Goal: Task Accomplishment & Management: Use online tool/utility

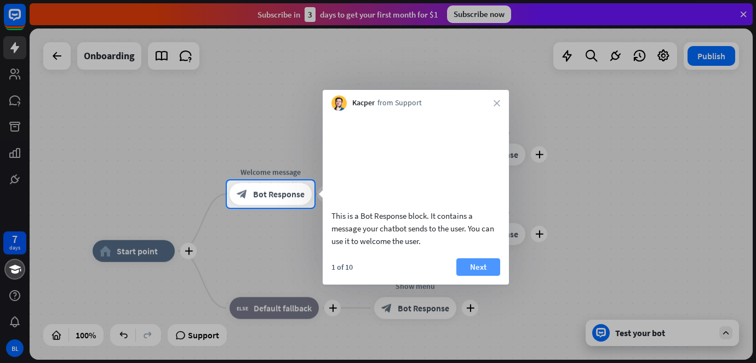
click at [490, 272] on button "Next" at bounding box center [478, 267] width 44 height 18
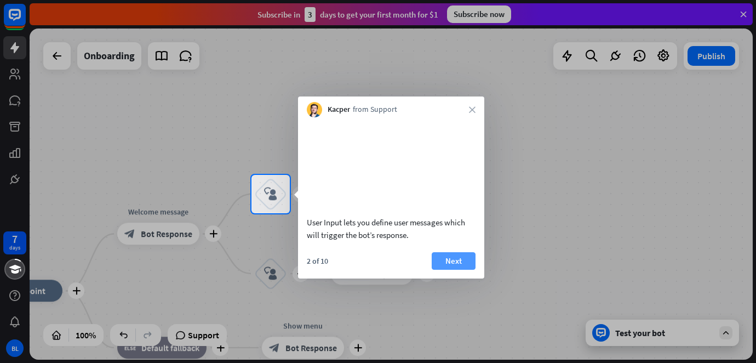
click at [461, 267] on button "Next" at bounding box center [454, 261] width 44 height 18
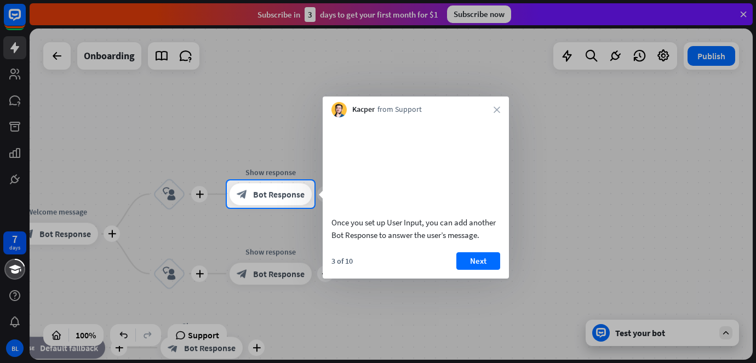
click at [16, 216] on div at bounding box center [378, 285] width 756 height 155
click at [497, 108] on icon "close" at bounding box center [497, 109] width 7 height 7
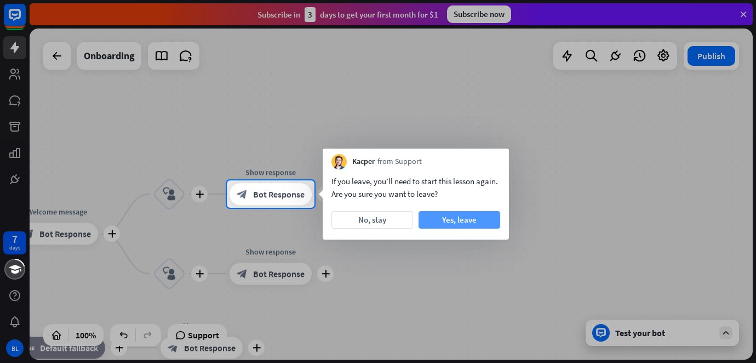
click at [435, 215] on button "Yes, leave" at bounding box center [459, 220] width 82 height 18
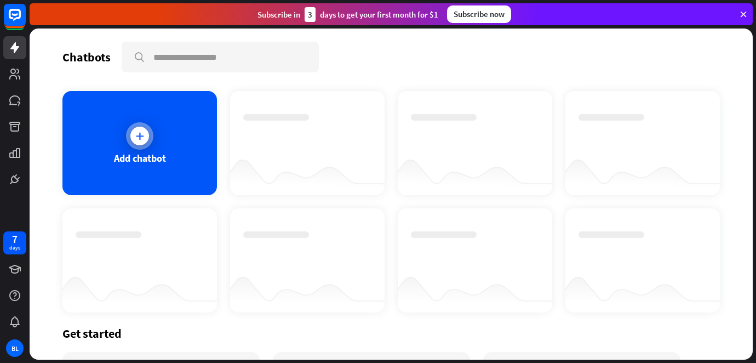
click at [139, 129] on div at bounding box center [139, 136] width 19 height 19
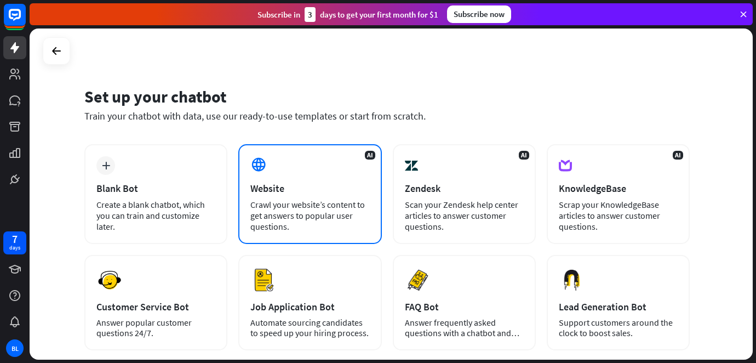
click at [314, 184] on div "Website" at bounding box center [309, 188] width 119 height 13
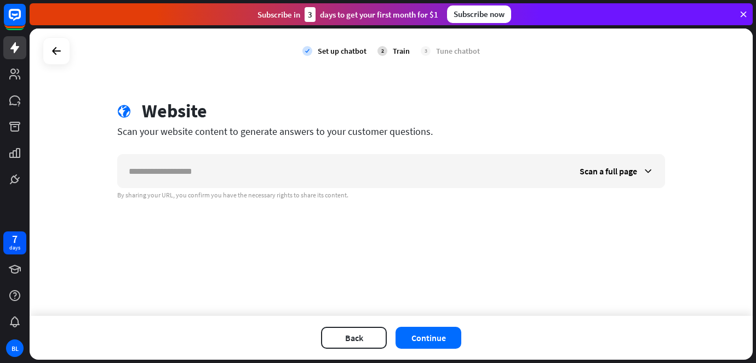
click at [314, 184] on input "text" at bounding box center [343, 170] width 451 height 33
type input "**********"
click at [428, 332] on button "Continue" at bounding box center [428, 337] width 66 height 22
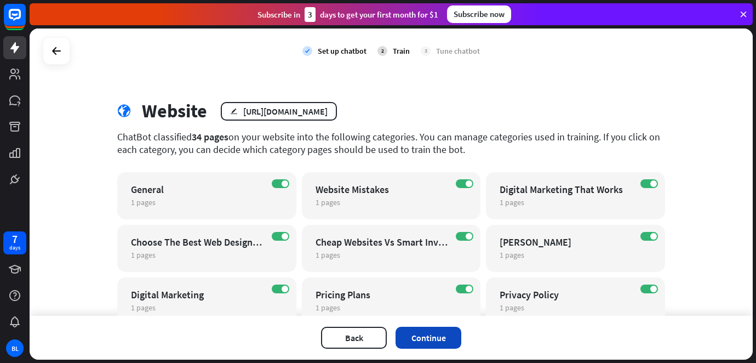
click at [430, 328] on button "Continue" at bounding box center [428, 337] width 66 height 22
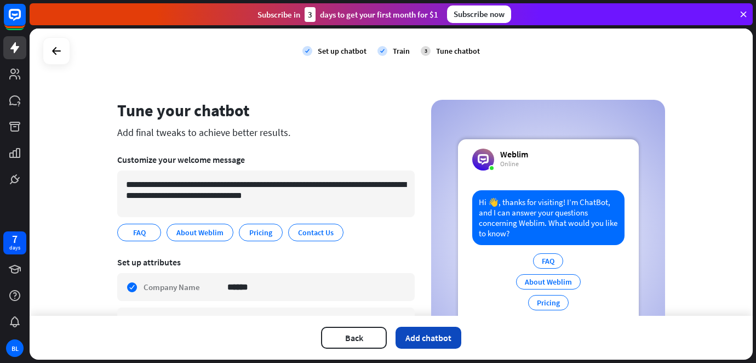
click at [434, 335] on button "Add chatbot" at bounding box center [428, 337] width 66 height 22
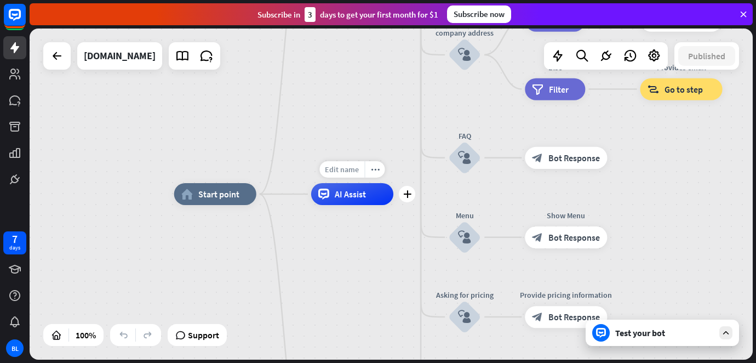
click at [342, 171] on span "Edit name" at bounding box center [342, 169] width 34 height 10
click at [370, 205] on div "plus AI Assist" at bounding box center [352, 194] width 82 height 22
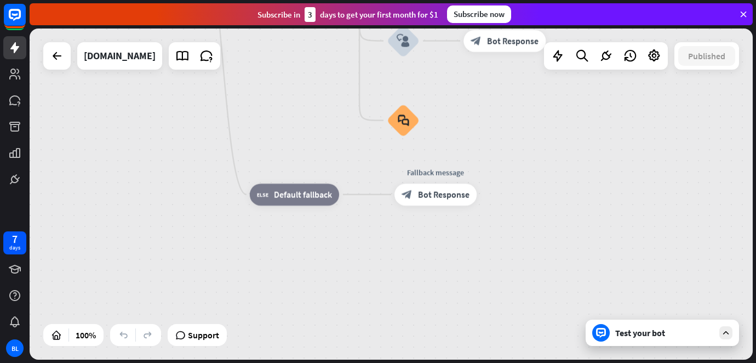
click at [670, 330] on div "Test your bot" at bounding box center [664, 332] width 99 height 11
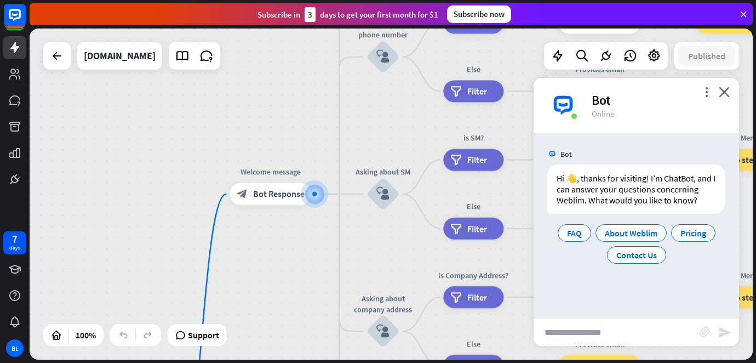
click at [599, 332] on input "text" at bounding box center [617, 331] width 166 height 27
type input "**********"
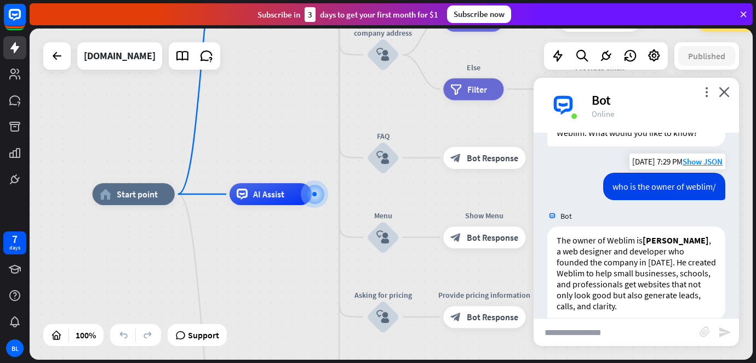
scroll to position [85, 0]
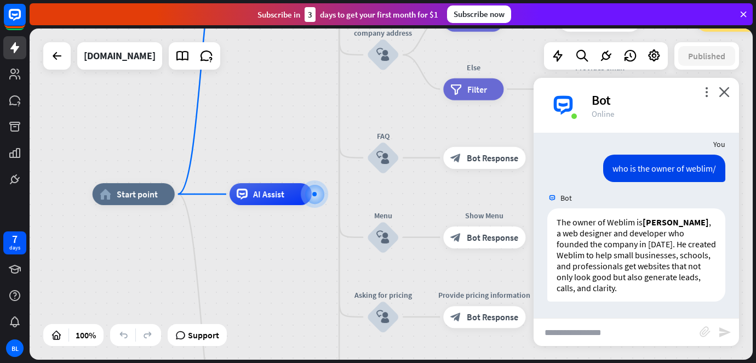
click at [596, 331] on input "text" at bounding box center [617, 331] width 166 height 27
type input "**********"
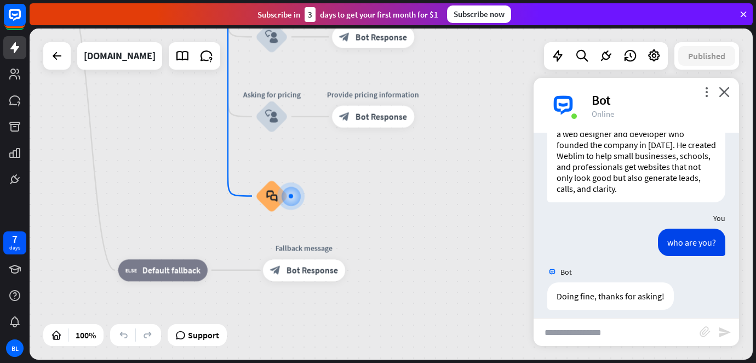
scroll to position [193, 0]
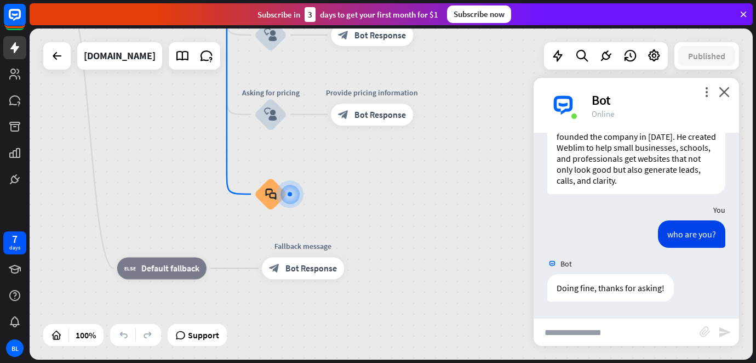
click at [612, 331] on input "text" at bounding box center [617, 331] width 166 height 27
type input "**********"
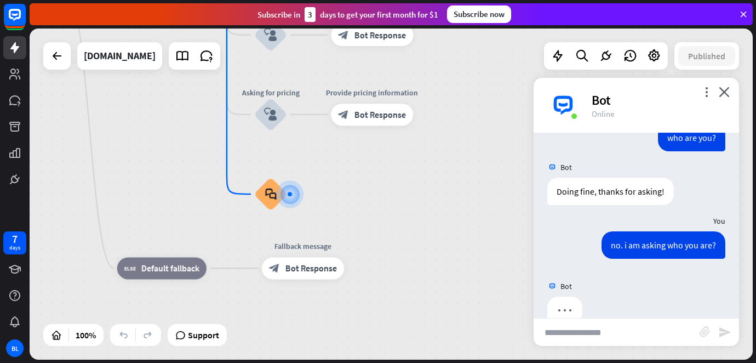
scroll to position [312, 0]
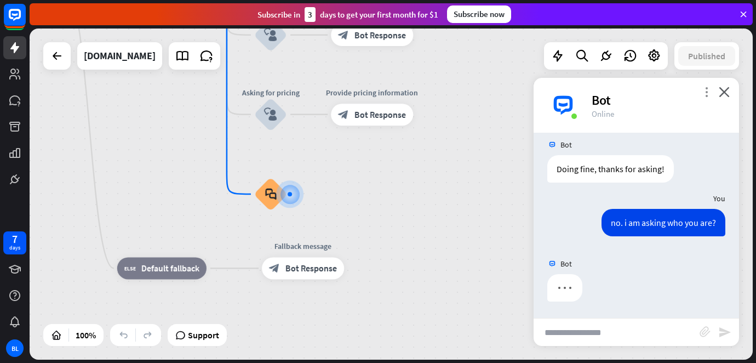
click at [704, 94] on icon "more_vert" at bounding box center [706, 92] width 10 height 10
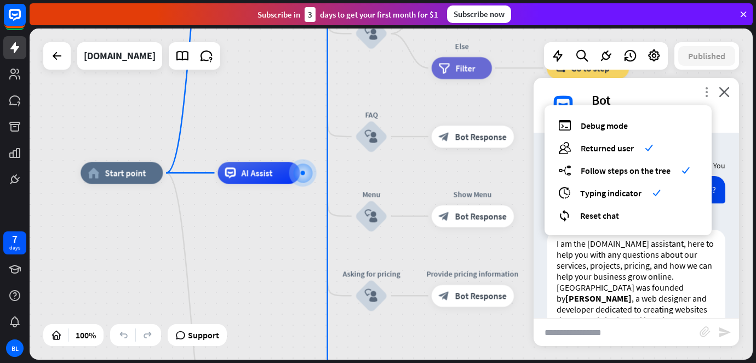
scroll to position [399, 0]
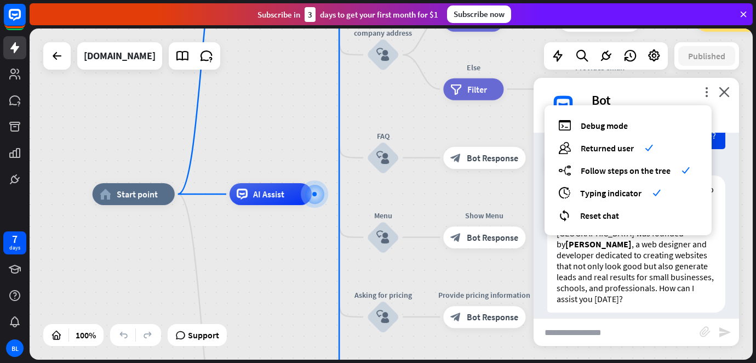
click at [684, 251] on p "I am the [DOMAIN_NAME] assistant, here to help you with any questions about our…" at bounding box center [636, 244] width 159 height 121
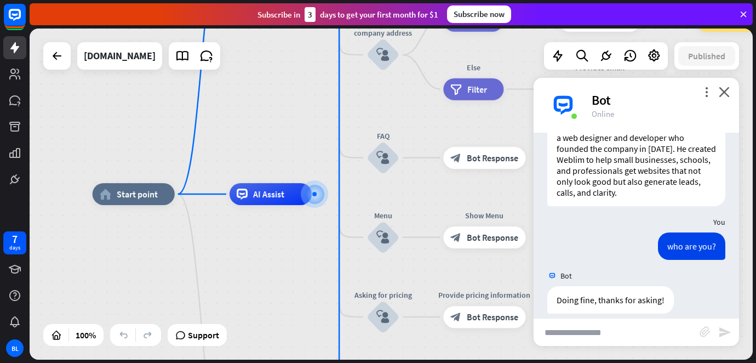
scroll to position [172, 0]
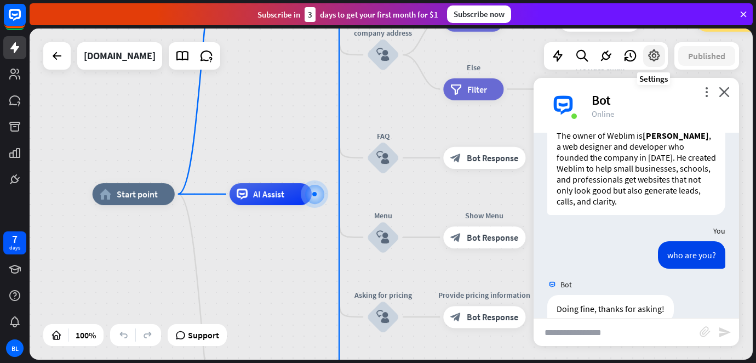
click at [656, 58] on icon at bounding box center [654, 56] width 14 height 14
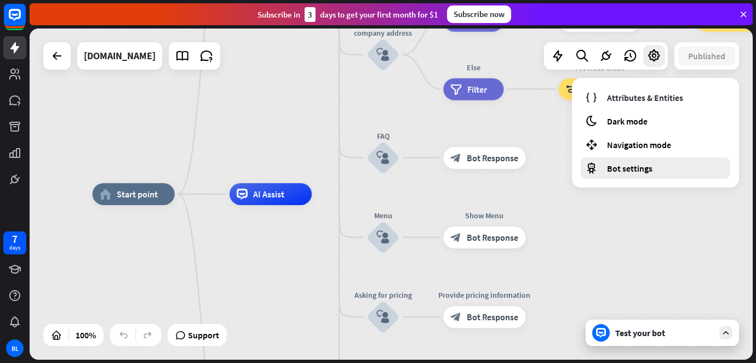
click at [655, 164] on div "Bot settings" at bounding box center [656, 167] width 150 height 21
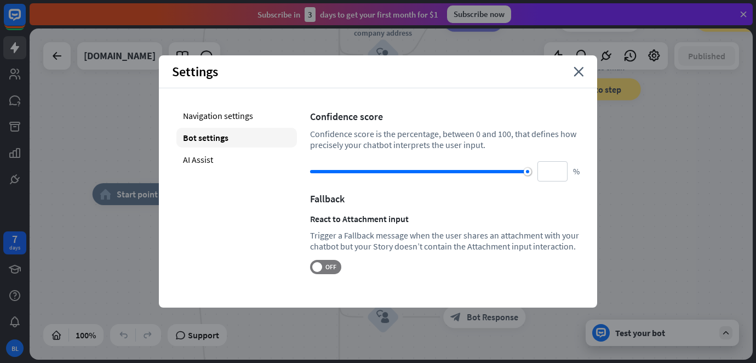
drag, startPoint x: 453, startPoint y: 171, endPoint x: 535, endPoint y: 215, distance: 92.9
click at [535, 215] on div "Confidence score Confidence score is the percentage, between 0 and 100, that de…" at bounding box center [445, 190] width 270 height 168
click at [206, 158] on div "AI Assist" at bounding box center [236, 160] width 121 height 20
type input "**"
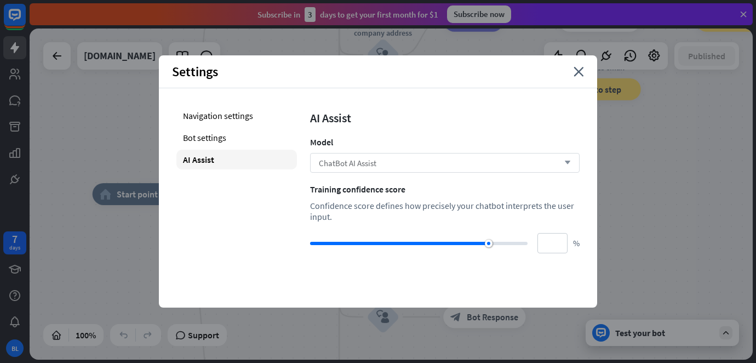
click at [365, 166] on span "ChatBot AI Assist" at bounding box center [348, 163] width 58 height 10
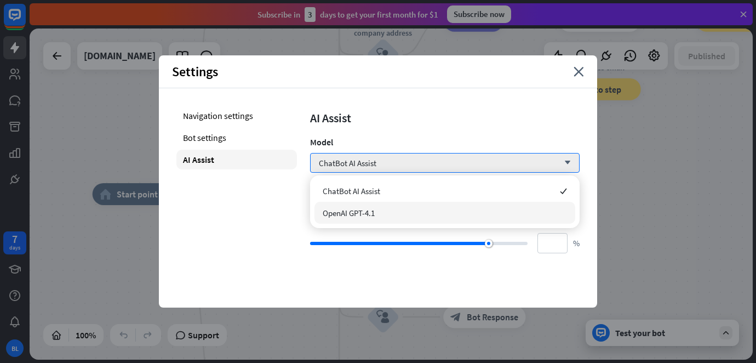
click at [380, 208] on div "OpenAI GPT-4.1" at bounding box center [444, 213] width 261 height 22
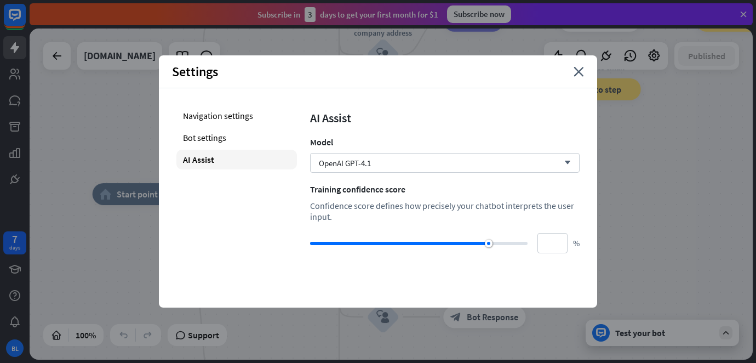
drag, startPoint x: 484, startPoint y: 241, endPoint x: 542, endPoint y: 266, distance: 62.8
click at [542, 266] on div "Navigation settings Bot settings AI Assist AI Assist Model OpenAI GPT-4.1 arrow…" at bounding box center [378, 179] width 438 height 182
type input "***"
drag, startPoint x: 491, startPoint y: 243, endPoint x: 542, endPoint y: 256, distance: 52.5
click at [542, 256] on div "Navigation settings Bot settings AI Assist AI Assist Model OpenAI GPT-4.1 arrow…" at bounding box center [378, 179] width 438 height 182
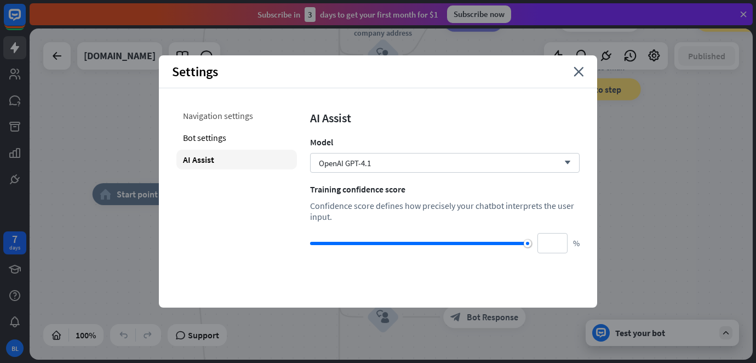
click at [220, 118] on div "Navigation settings" at bounding box center [236, 116] width 121 height 20
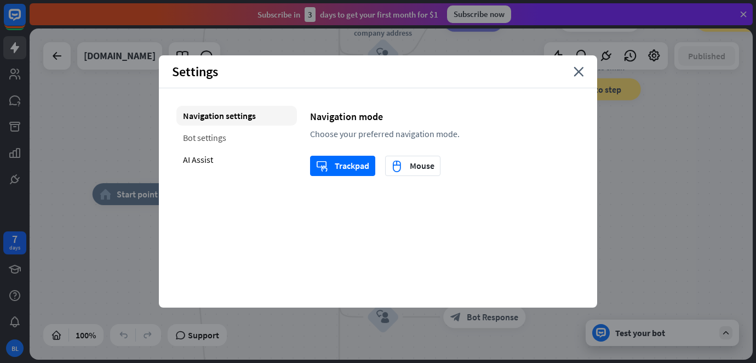
click at [229, 131] on div "Bot settings" at bounding box center [236, 138] width 121 height 20
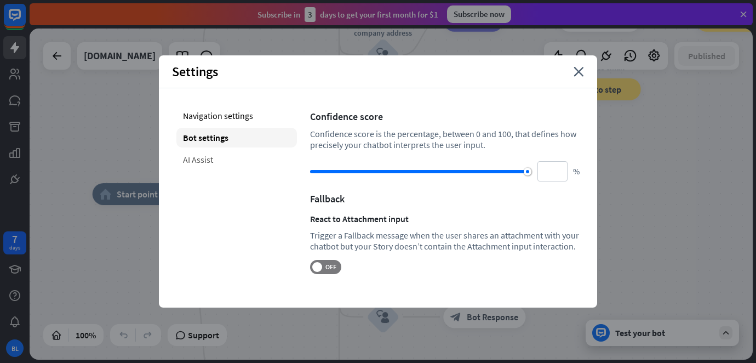
click at [214, 153] on div "AI Assist" at bounding box center [236, 160] width 121 height 20
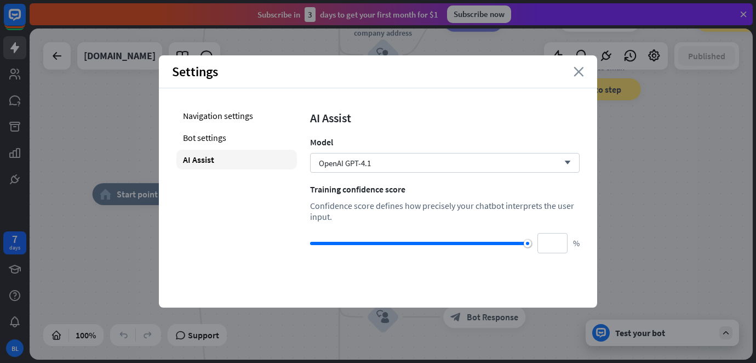
click at [578, 70] on icon "close" at bounding box center [579, 72] width 10 height 10
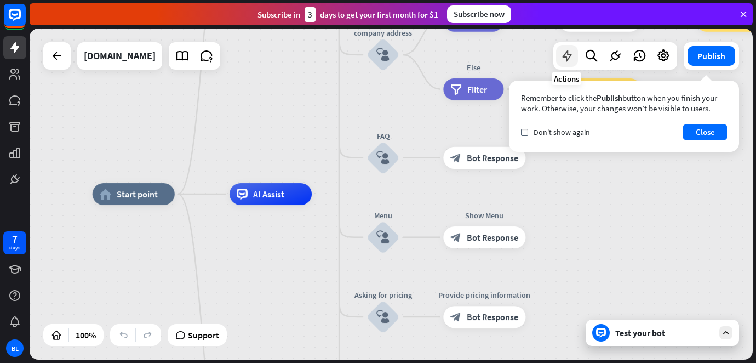
click at [569, 58] on icon at bounding box center [567, 56] width 14 height 14
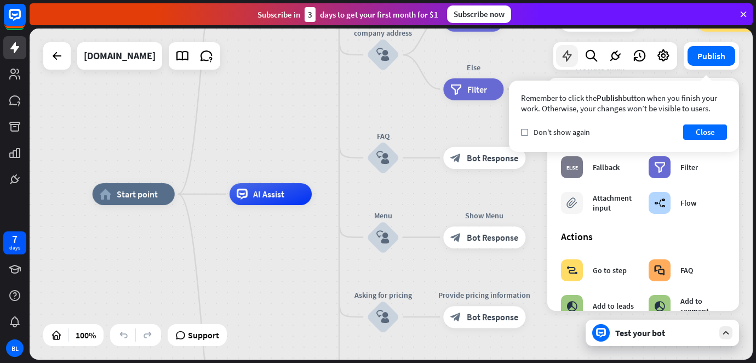
click at [569, 58] on icon at bounding box center [567, 56] width 14 height 14
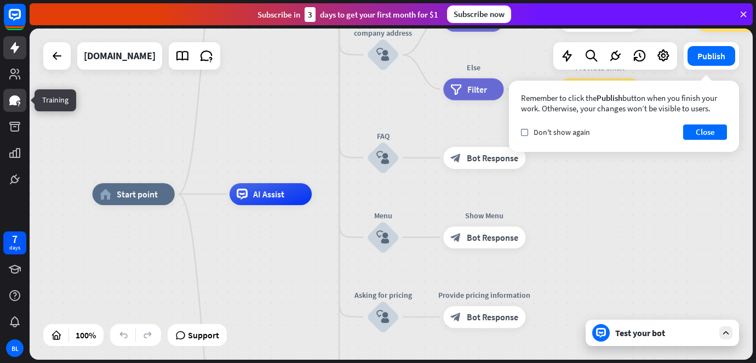
click at [19, 96] on icon at bounding box center [14, 100] width 13 height 13
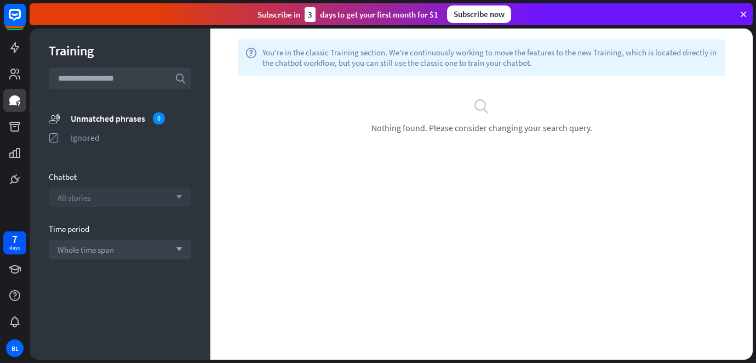
click at [123, 206] on div "All stories arrow_down" at bounding box center [120, 197] width 142 height 20
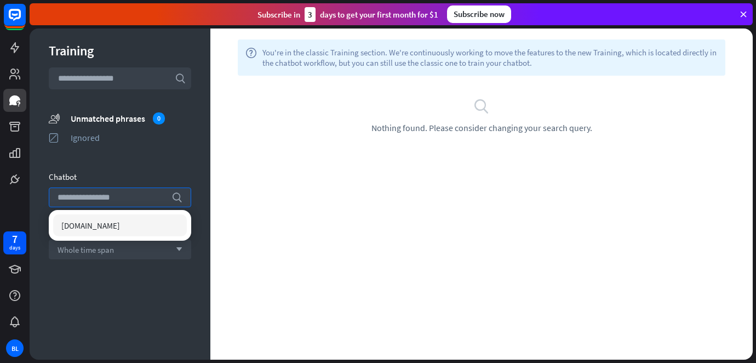
click at [127, 214] on div "[DOMAIN_NAME]" at bounding box center [120, 225] width 134 height 22
click at [123, 228] on div "[DOMAIN_NAME] checked" at bounding box center [120, 225] width 134 height 22
click at [123, 228] on div "[DOMAIN_NAME]" at bounding box center [120, 225] width 134 height 22
click at [181, 176] on div "Chatbot" at bounding box center [120, 176] width 142 height 10
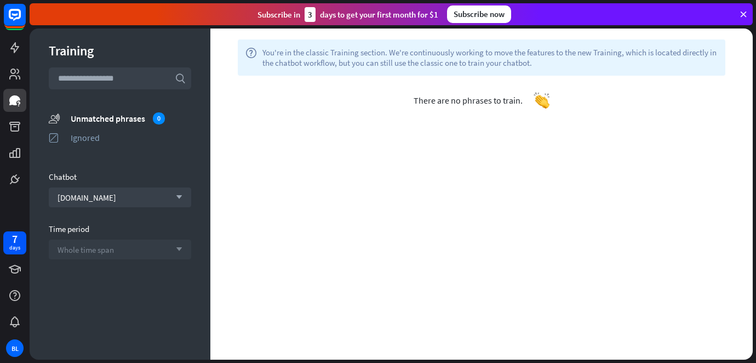
click at [139, 246] on div "Whole time span arrow_down" at bounding box center [120, 249] width 142 height 20
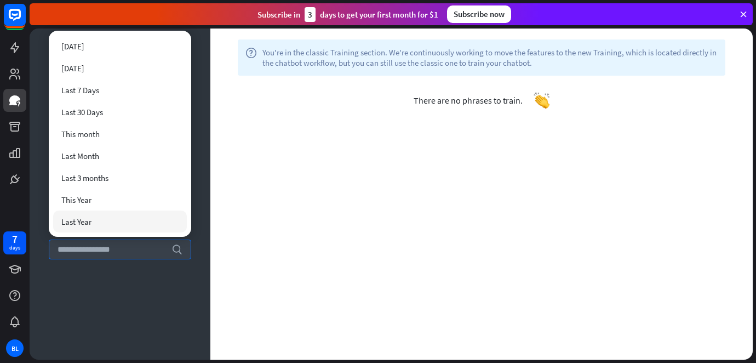
click at [130, 299] on div "Training search unmatched_phrases Unmatched phrases 0 ignored Ignored Chatbot […" at bounding box center [120, 193] width 181 height 331
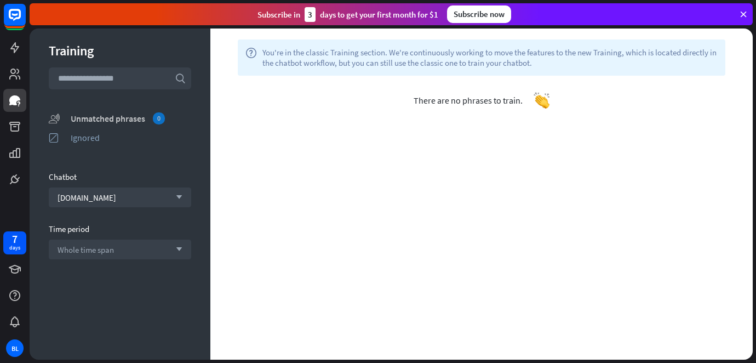
click at [110, 121] on div "Unmatched phrases 0" at bounding box center [131, 118] width 121 height 12
click at [128, 117] on div "Unmatched phrases 0" at bounding box center [131, 118] width 121 height 12
click at [14, 74] on icon at bounding box center [14, 73] width 13 height 13
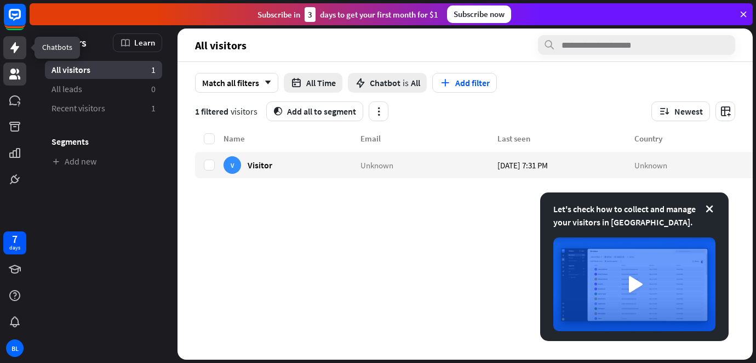
click at [20, 56] on link at bounding box center [14, 47] width 23 height 23
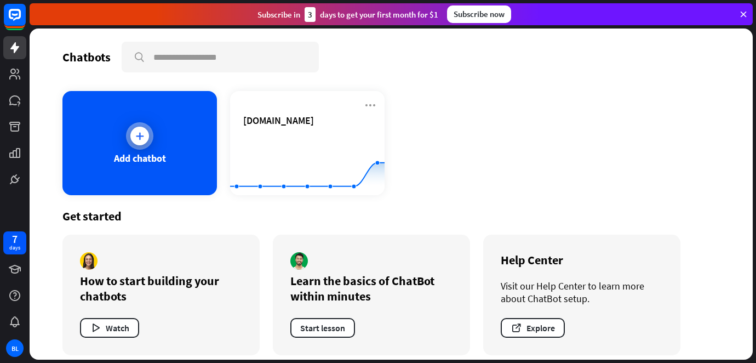
scroll to position [9, 0]
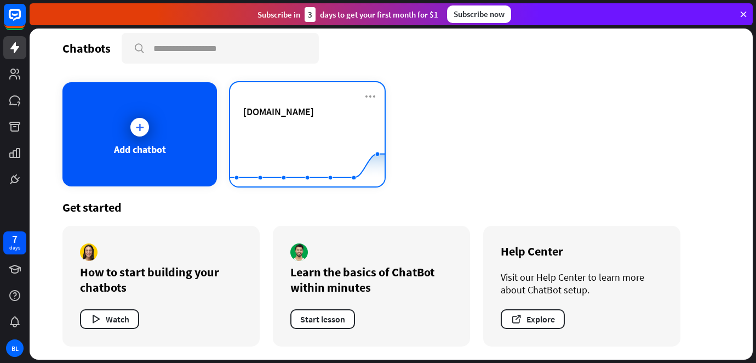
click at [261, 116] on span "[DOMAIN_NAME]" at bounding box center [278, 111] width 71 height 13
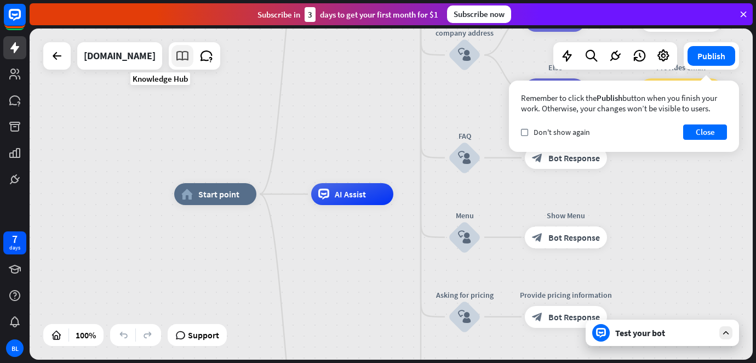
click at [175, 56] on icon at bounding box center [182, 56] width 14 height 14
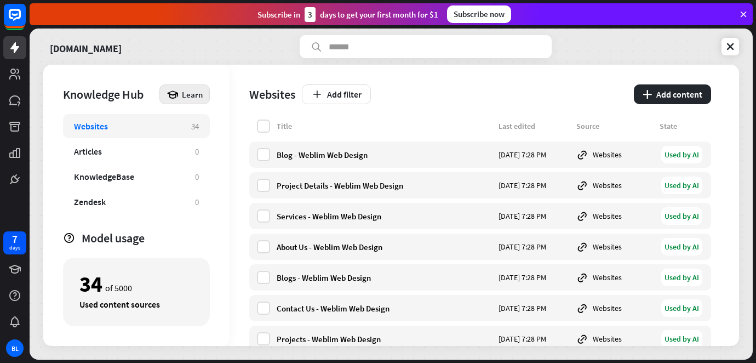
click at [176, 94] on icon at bounding box center [173, 94] width 12 height 12
click at [140, 101] on div "Knowledge Hub" at bounding box center [108, 94] width 91 height 15
click at [141, 172] on div "KnowledgeBase" at bounding box center [129, 176] width 110 height 11
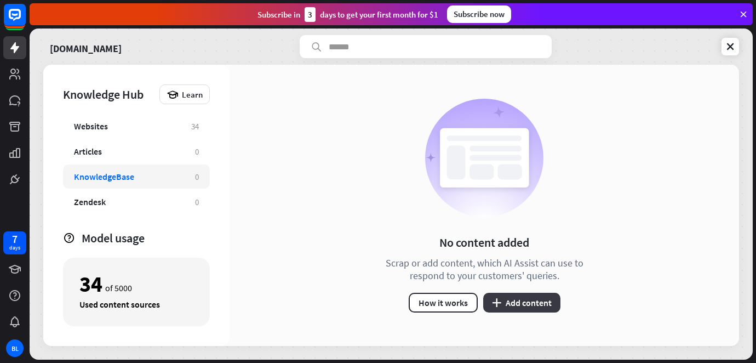
click at [531, 303] on button "plus Add content" at bounding box center [521, 303] width 77 height 20
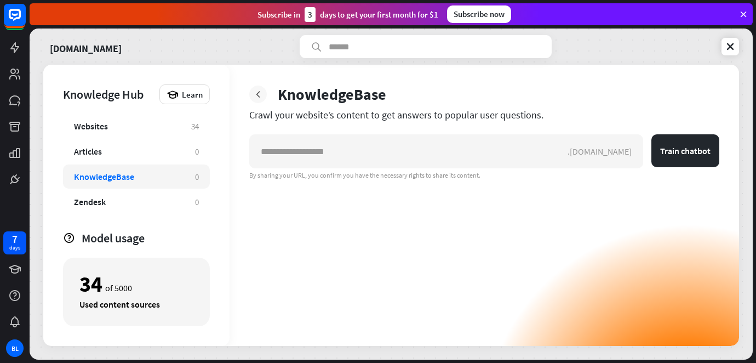
click at [263, 100] on div at bounding box center [258, 94] width 18 height 18
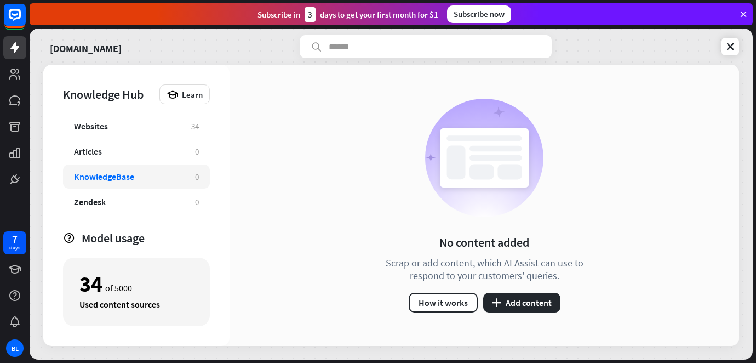
scroll to position [19, 0]
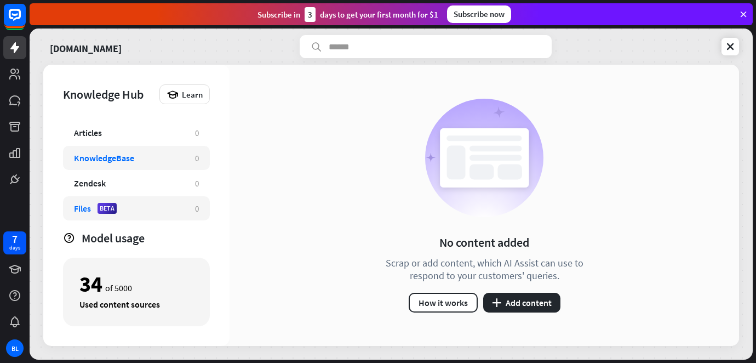
click at [123, 203] on div "Files BETA" at bounding box center [129, 208] width 110 height 11
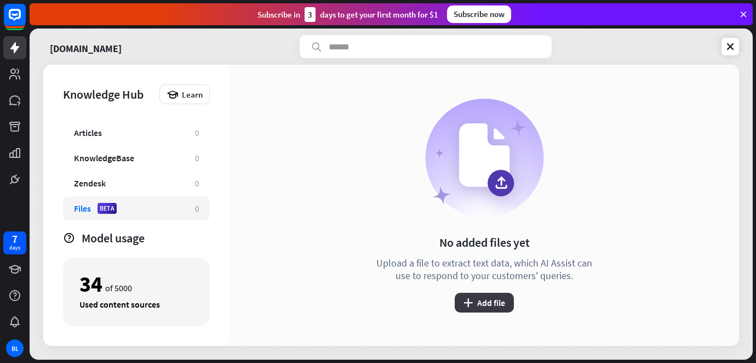
click at [479, 296] on button "plus Add file" at bounding box center [484, 303] width 59 height 20
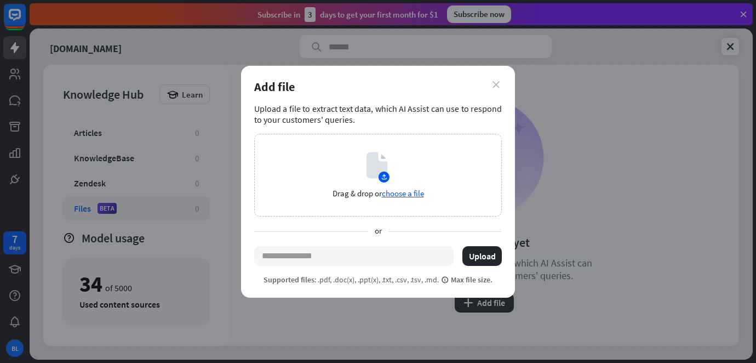
click at [495, 83] on icon "close" at bounding box center [495, 84] width 7 height 7
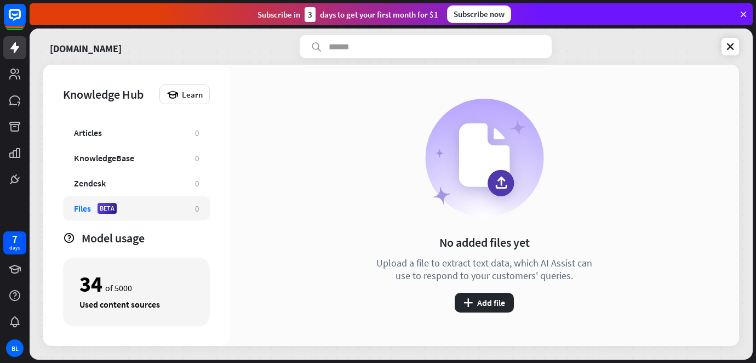
drag, startPoint x: 431, startPoint y: 235, endPoint x: 580, endPoint y: 282, distance: 156.3
click at [580, 282] on div "No added files yet Upload a file to extract text data, which AI Assist can use …" at bounding box center [484, 206] width 225 height 214
copy div "No added files yet Upload a file to extract text data, which AI Assist can use …"
click at [465, 293] on button "plus Add file" at bounding box center [484, 303] width 59 height 20
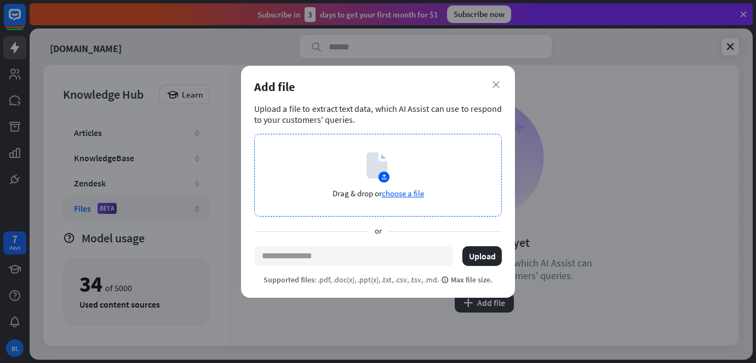
click at [403, 192] on span "choose a file" at bounding box center [403, 193] width 42 height 10
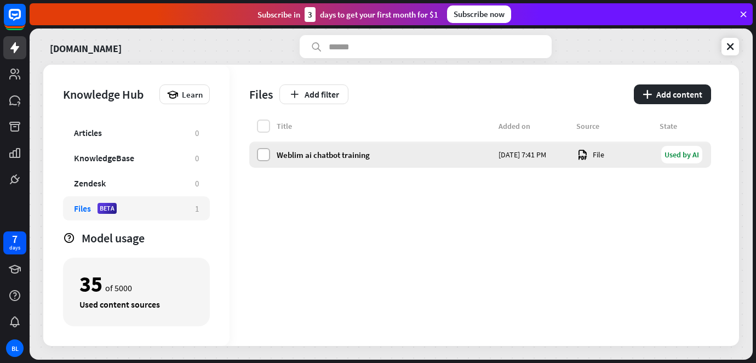
click at [265, 154] on label at bounding box center [263, 154] width 13 height 13
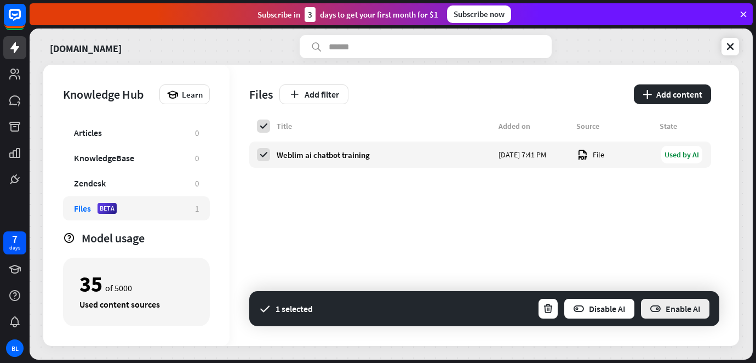
click at [676, 308] on button "Enable AI" at bounding box center [675, 308] width 71 height 22
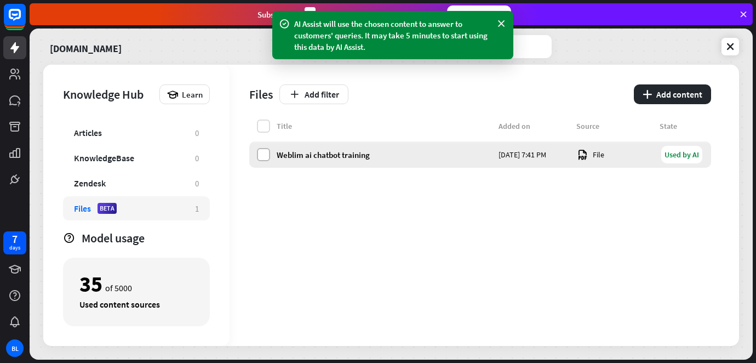
click at [264, 154] on label at bounding box center [263, 154] width 13 height 13
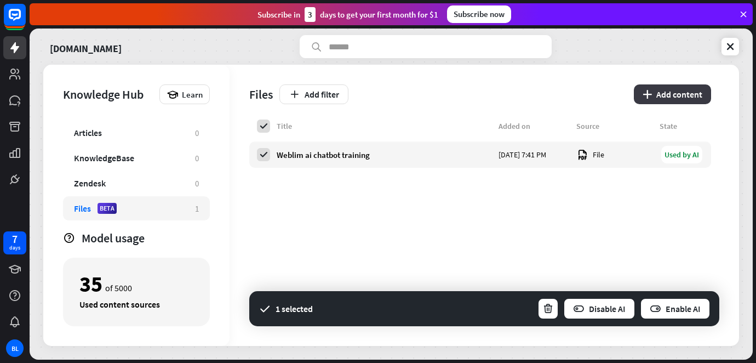
click at [680, 98] on button "plus Add content" at bounding box center [672, 94] width 77 height 20
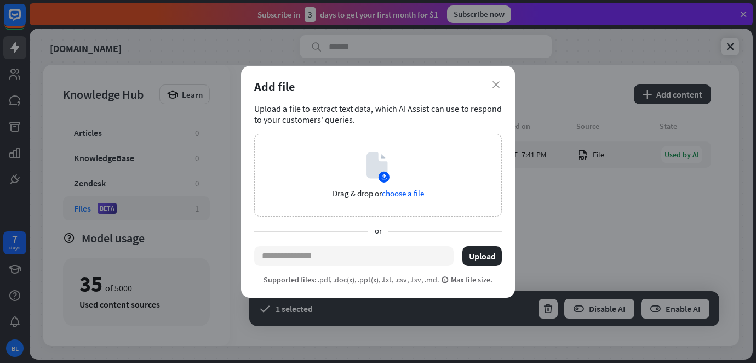
click at [498, 89] on div "Add file" at bounding box center [378, 86] width 248 height 15
click at [496, 84] on icon "close" at bounding box center [495, 84] width 7 height 7
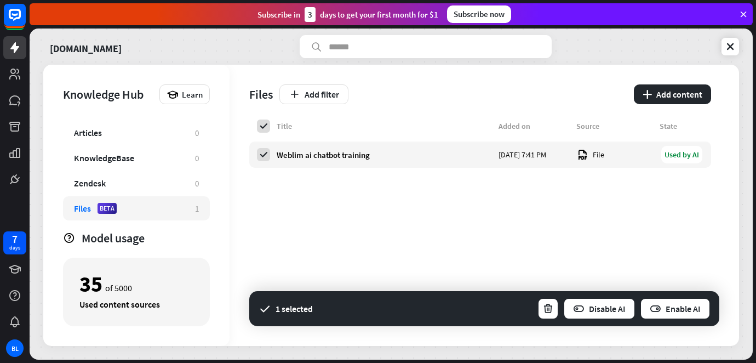
click at [375, 226] on div "Title Added on Source State Weblim ai chatbot training [DATE] 7:41 PM File Used…" at bounding box center [480, 232] width 462 height 226
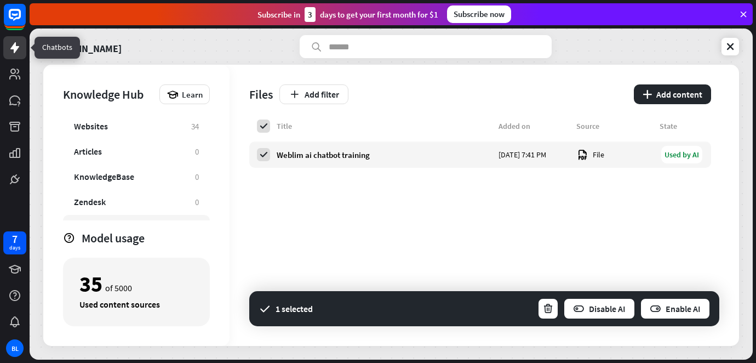
click at [17, 44] on icon at bounding box center [14, 47] width 13 height 13
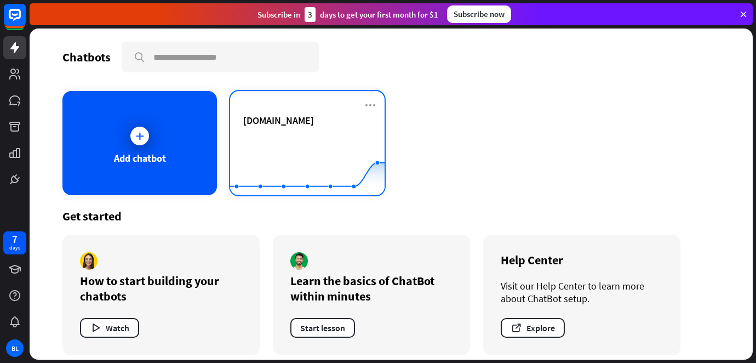
click at [315, 126] on div "[DOMAIN_NAME]" at bounding box center [307, 120] width 128 height 13
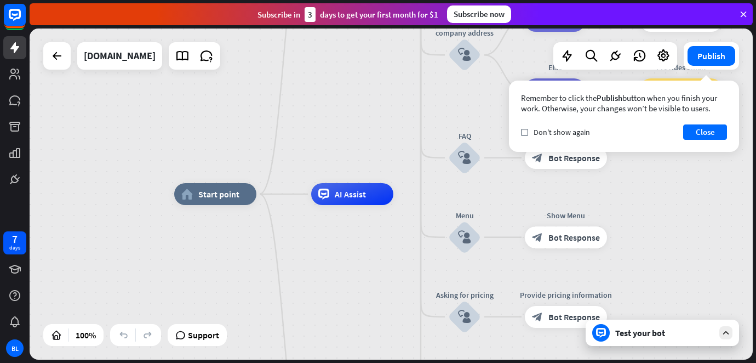
click at [664, 331] on div "Test your bot" at bounding box center [664, 332] width 99 height 11
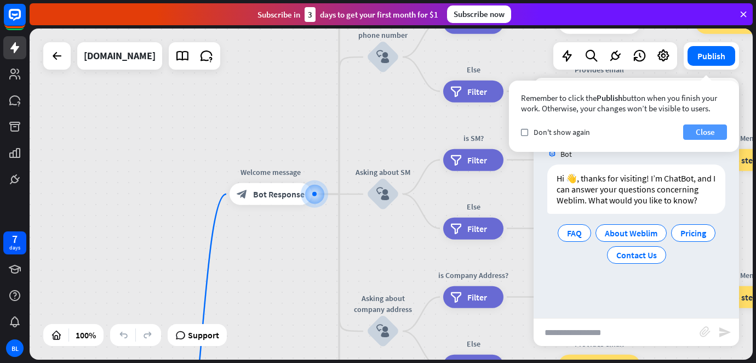
click at [700, 131] on button "Close" at bounding box center [705, 131] width 44 height 15
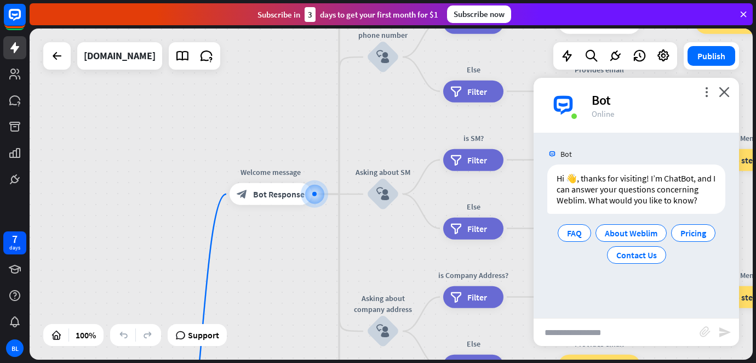
click at [599, 318] on input "text" at bounding box center [617, 331] width 166 height 27
click at [589, 325] on input "text" at bounding box center [617, 331] width 166 height 27
type input "*****"
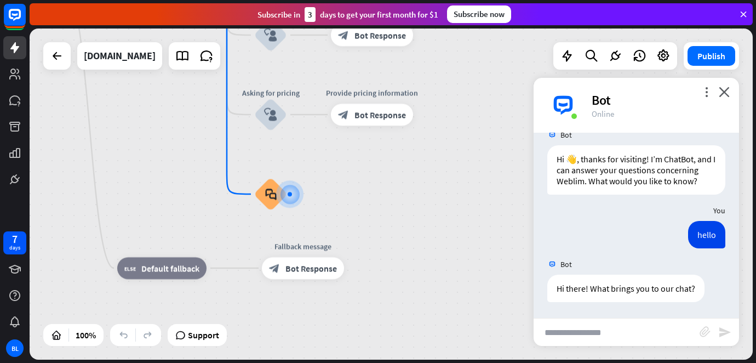
scroll to position [20, 0]
type input "**********"
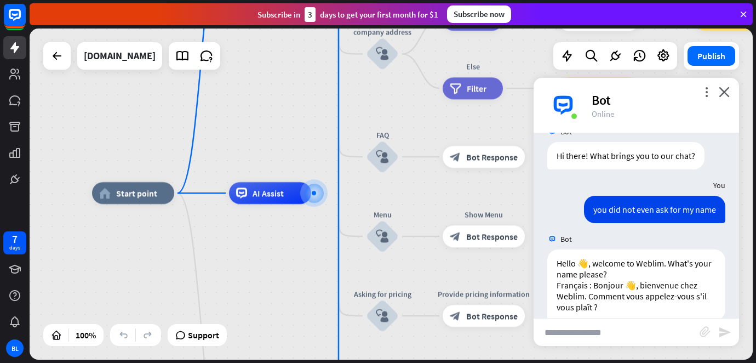
scroll to position [171, 0]
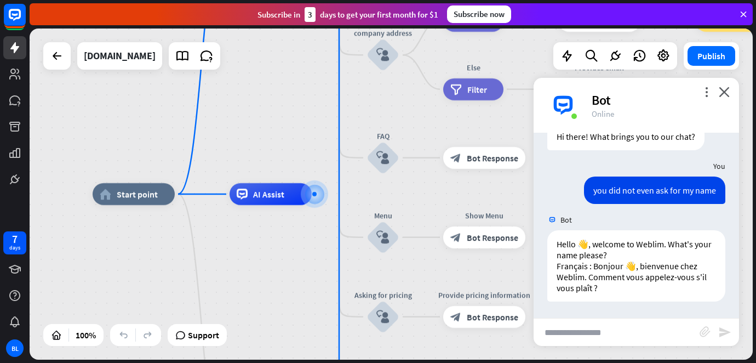
type input "*"
type input "***"
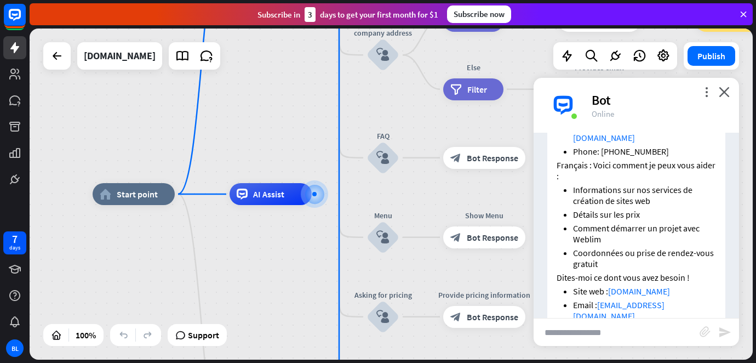
scroll to position [623, 0]
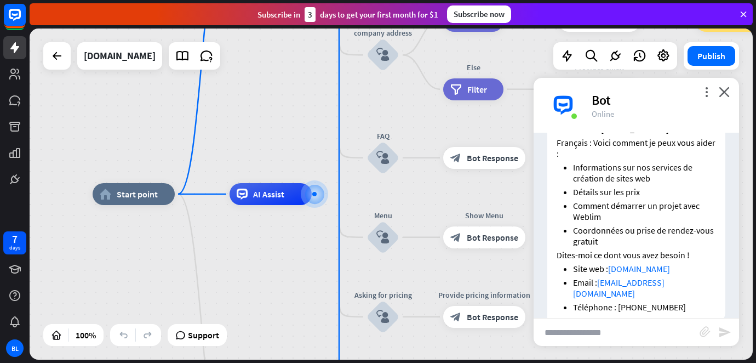
click at [617, 322] on input "text" at bounding box center [617, 331] width 166 height 27
type input "**********"
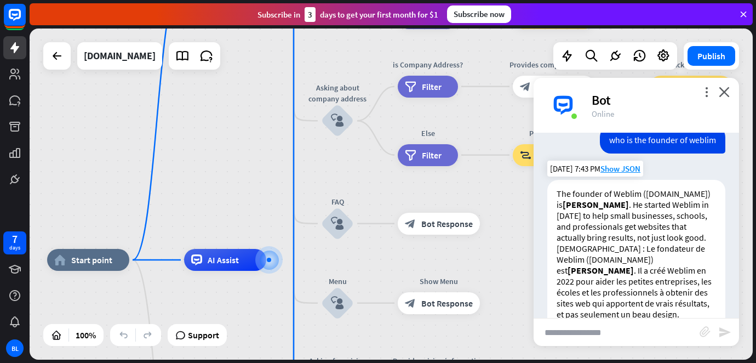
scroll to position [851, 0]
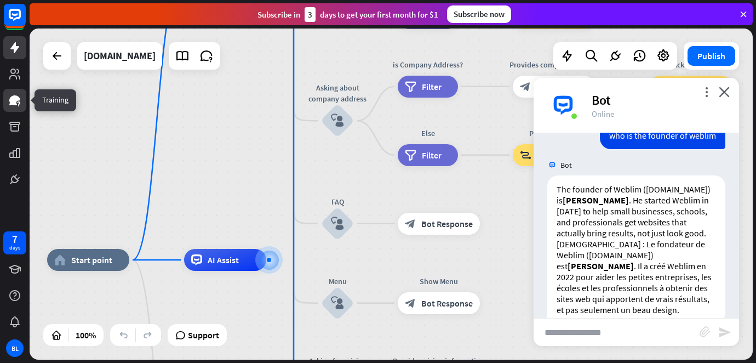
click at [16, 101] on icon at bounding box center [14, 100] width 13 height 13
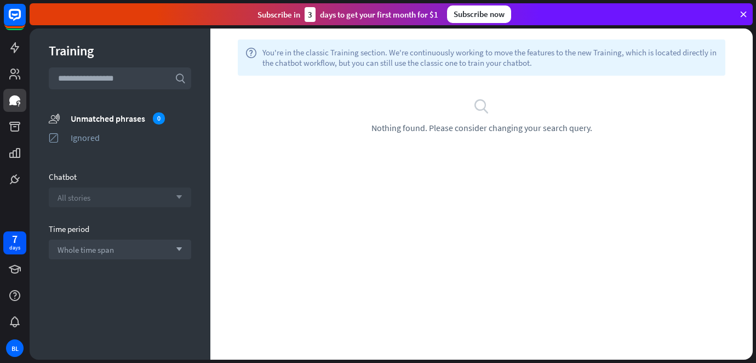
click at [116, 192] on div "All stories arrow_down" at bounding box center [120, 197] width 142 height 20
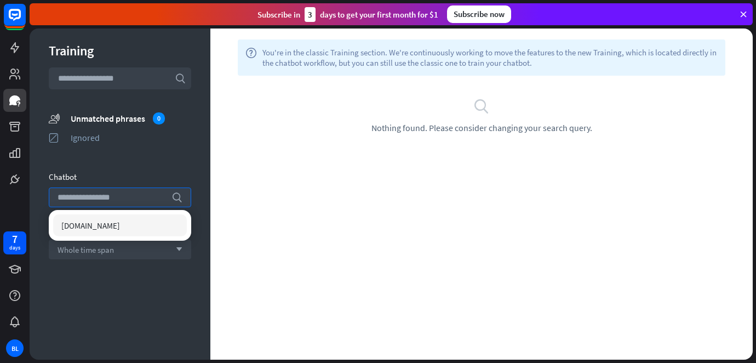
click at [121, 231] on div "[DOMAIN_NAME]" at bounding box center [120, 225] width 134 height 22
click at [171, 169] on div "Training search unmatched_phrases Unmatched phrases 0 ignored Ignored Chatbot s…" at bounding box center [120, 193] width 181 height 331
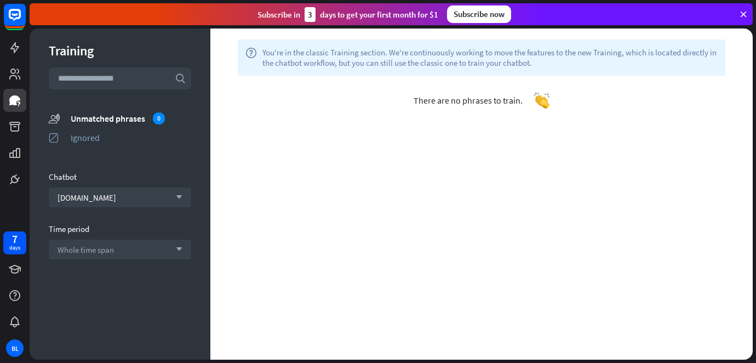
click at [116, 81] on input "text" at bounding box center [120, 78] width 142 height 22
click at [78, 248] on span "Whole time span" at bounding box center [86, 249] width 56 height 10
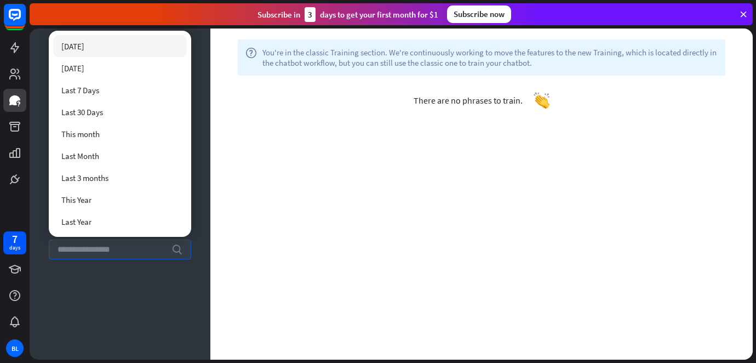
click at [78, 269] on div "Training search unmatched_phrases Unmatched phrases 0 ignored Ignored Chatbot […" at bounding box center [120, 193] width 181 height 331
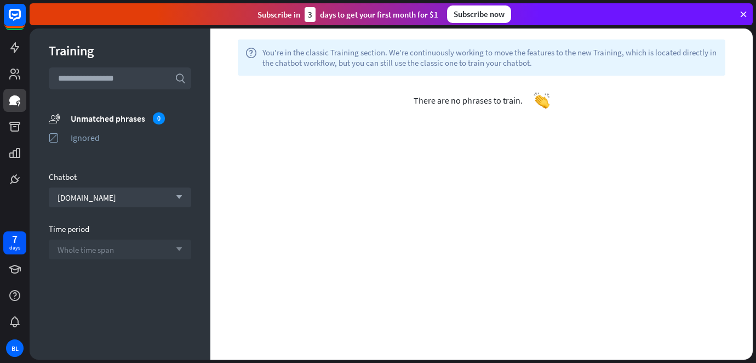
click at [123, 84] on input "text" at bounding box center [120, 78] width 142 height 22
click at [100, 195] on div "[DOMAIN_NAME] arrow_down" at bounding box center [120, 197] width 142 height 20
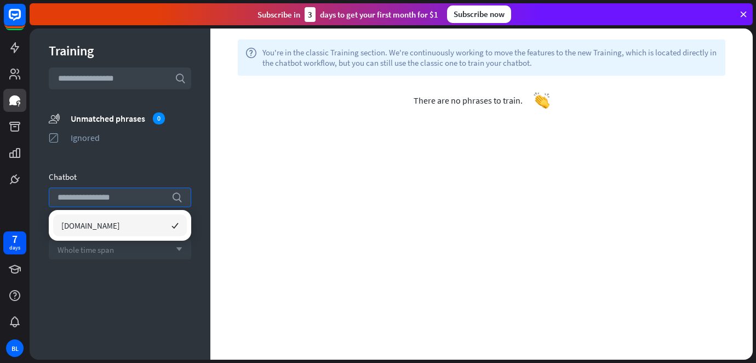
click at [99, 221] on span "[DOMAIN_NAME]" at bounding box center [90, 225] width 59 height 10
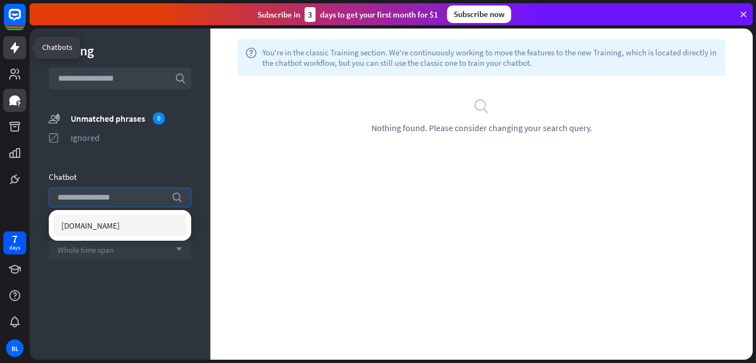
click at [14, 41] on icon at bounding box center [14, 47] width 13 height 13
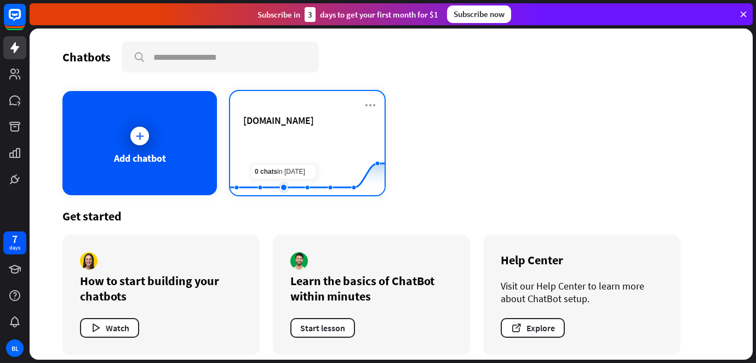
click at [294, 140] on rect at bounding box center [307, 168] width 154 height 68
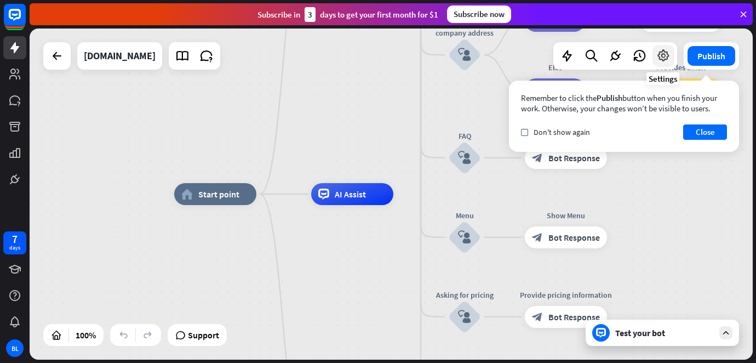
click at [661, 64] on div at bounding box center [663, 56] width 22 height 22
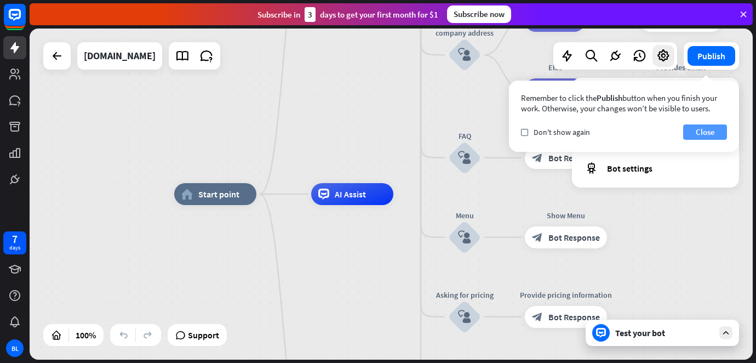
click at [700, 132] on button "Close" at bounding box center [705, 131] width 44 height 15
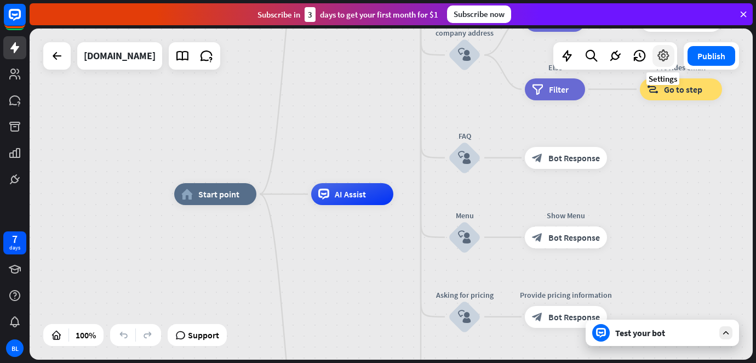
click at [663, 62] on icon at bounding box center [663, 56] width 14 height 14
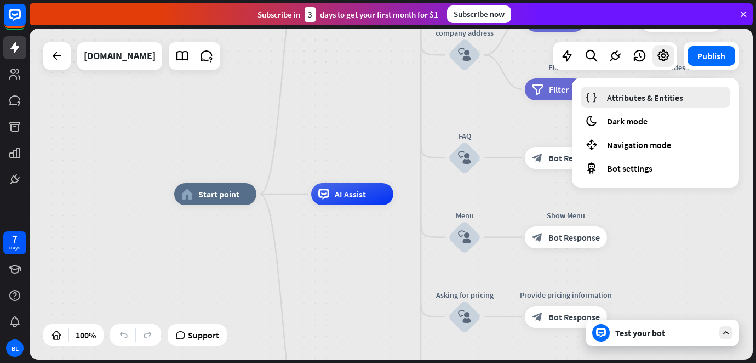
click at [650, 99] on span "Attributes & Entities" at bounding box center [645, 97] width 76 height 11
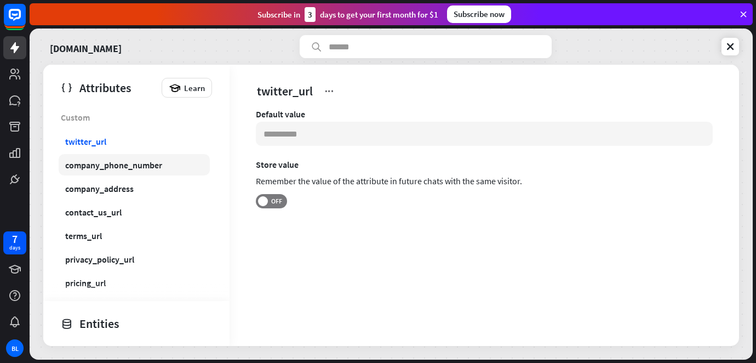
click at [146, 167] on div "company_phone_number" at bounding box center [113, 164] width 97 height 11
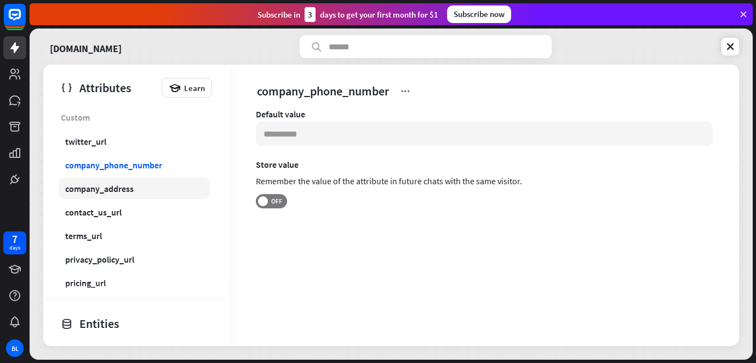
click at [161, 184] on link "company_address" at bounding box center [134, 187] width 151 height 21
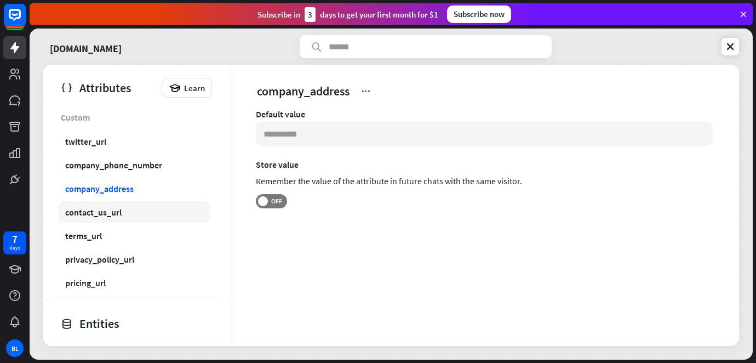
click at [140, 208] on link "contact_us_url" at bounding box center [134, 211] width 151 height 21
type input "**********"
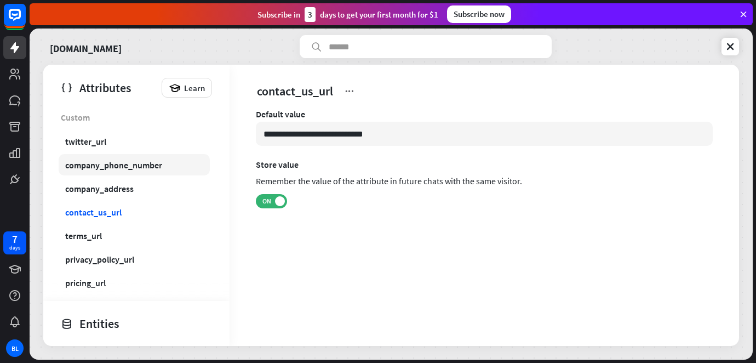
click at [154, 170] on div "company_phone_number" at bounding box center [113, 164] width 97 height 11
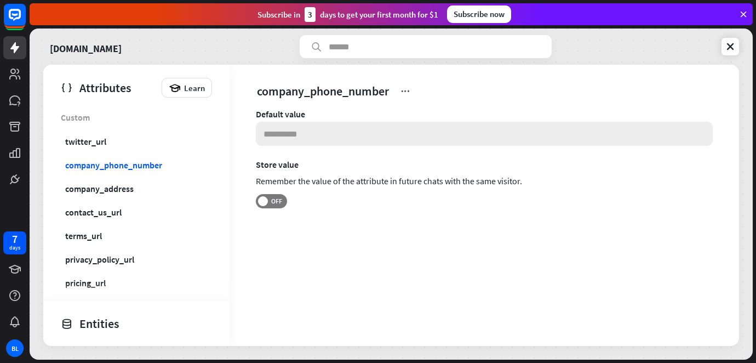
click at [284, 133] on input at bounding box center [484, 134] width 457 height 24
type input "*"
type input "**********"
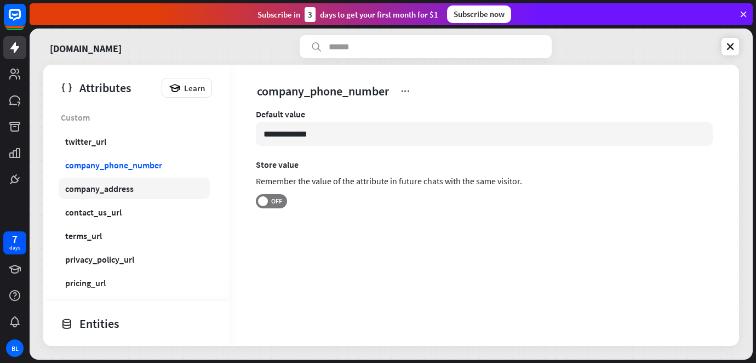
click at [149, 187] on link "company_address" at bounding box center [134, 187] width 151 height 21
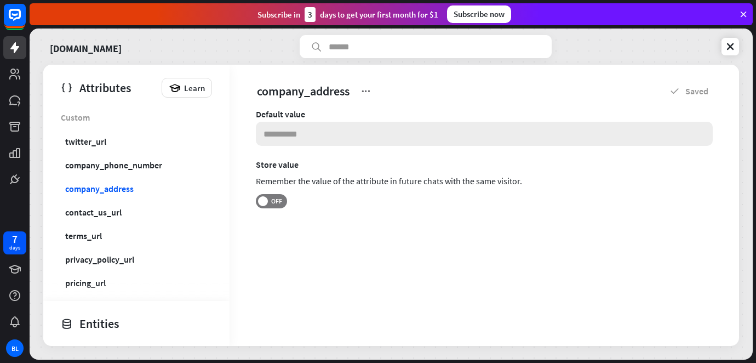
click at [314, 132] on input at bounding box center [484, 134] width 457 height 24
click at [300, 148] on div "Default value * Store value Remember the value of the attribute in future chats…" at bounding box center [484, 172] width 457 height 129
click at [294, 138] on input "*" at bounding box center [484, 134] width 457 height 24
click at [261, 137] on input "**********" at bounding box center [484, 134] width 457 height 24
click at [173, 208] on link "contact_us_url" at bounding box center [134, 211] width 151 height 21
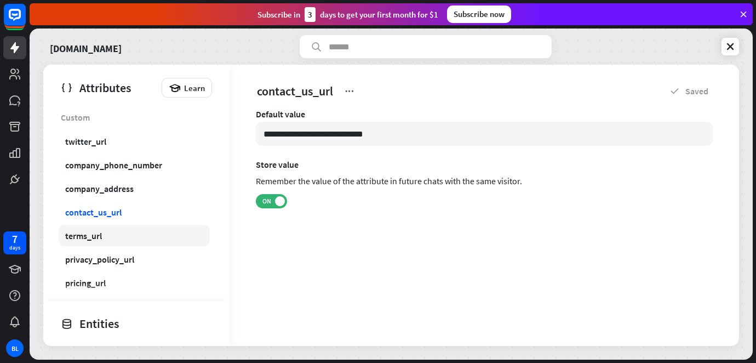
click at [165, 225] on link "terms_url" at bounding box center [134, 235] width 151 height 21
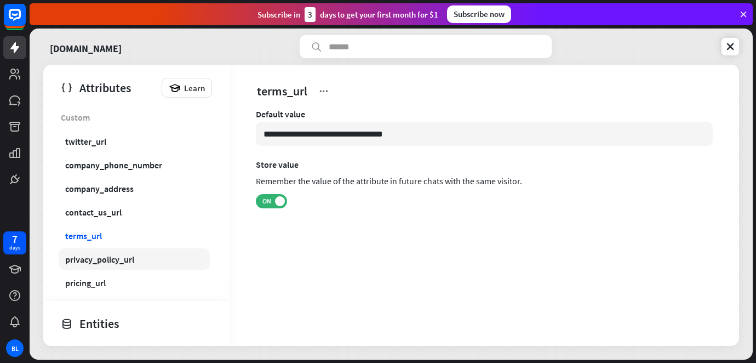
click at [158, 249] on link "privacy_policy_url" at bounding box center [134, 258] width 151 height 21
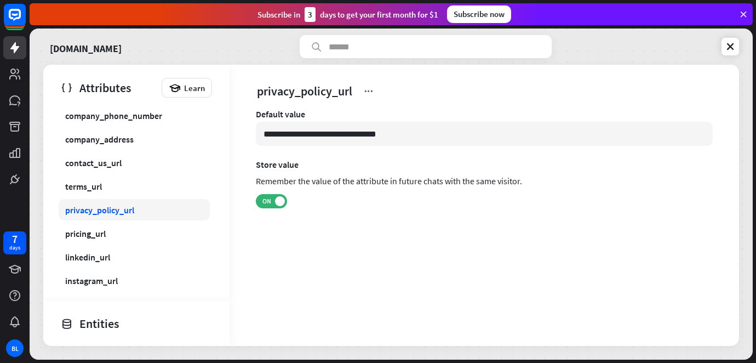
scroll to position [62, 0]
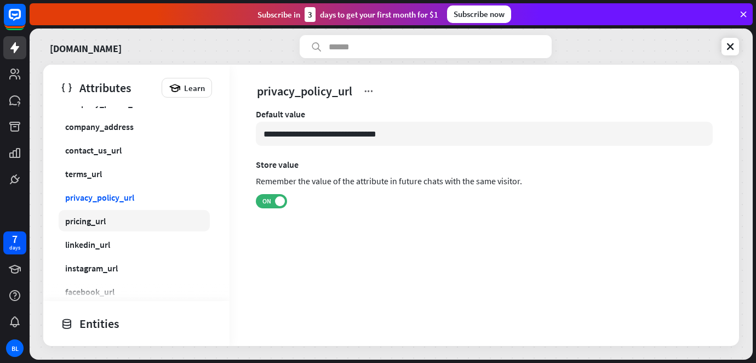
click at [130, 222] on link "pricing_url" at bounding box center [134, 220] width 151 height 21
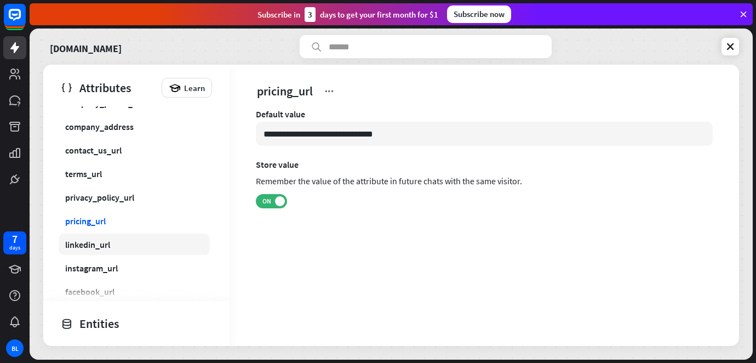
click at [122, 250] on link "linkedin_url" at bounding box center [134, 243] width 151 height 21
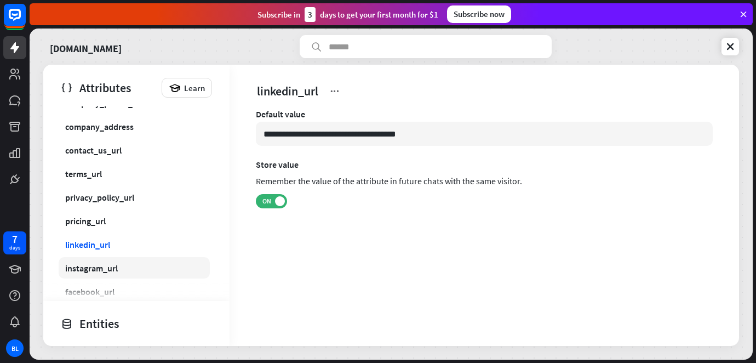
click at [127, 258] on link "instagram_url" at bounding box center [134, 267] width 151 height 21
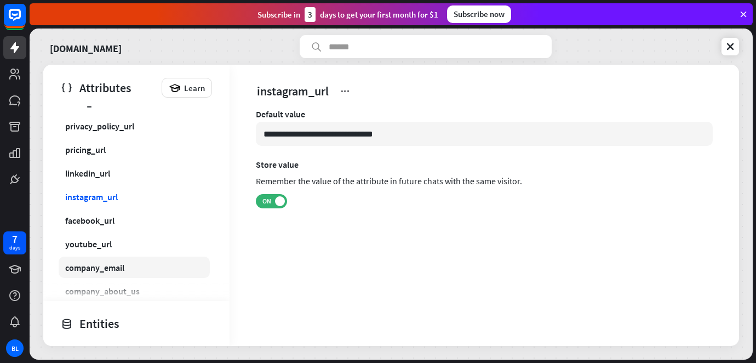
scroll to position [142, 0]
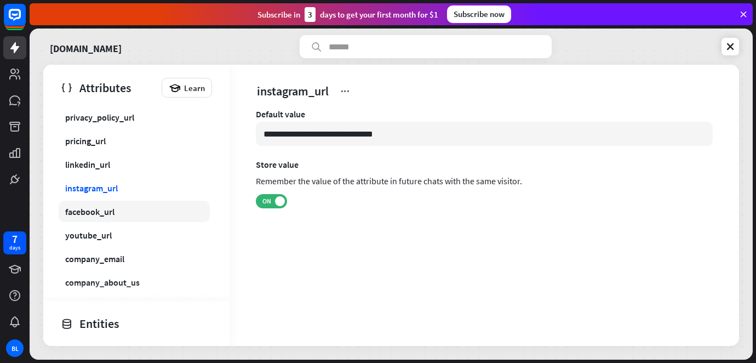
click at [115, 216] on link "facebook_url" at bounding box center [134, 210] width 151 height 21
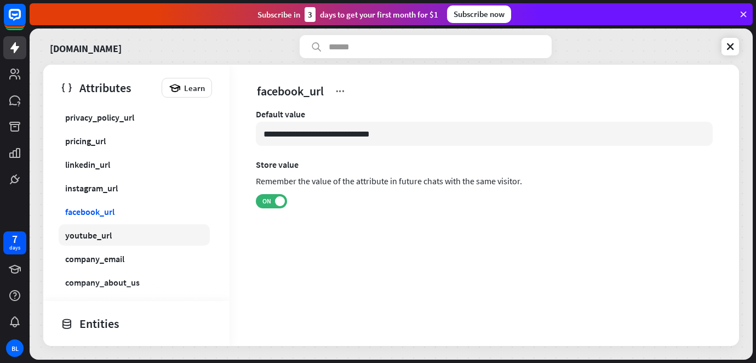
click at [113, 232] on link "youtube_url" at bounding box center [134, 234] width 151 height 21
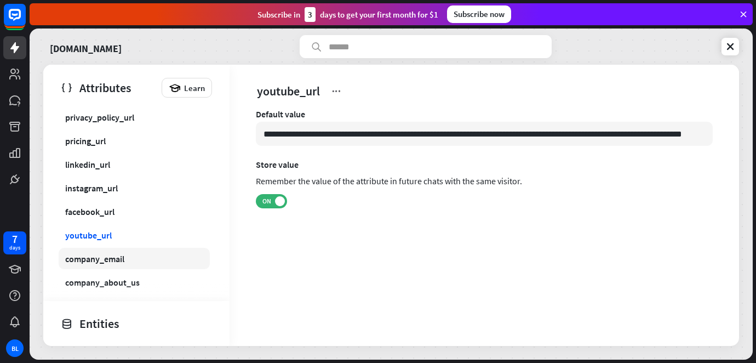
click at [108, 257] on div "company_email" at bounding box center [94, 258] width 59 height 11
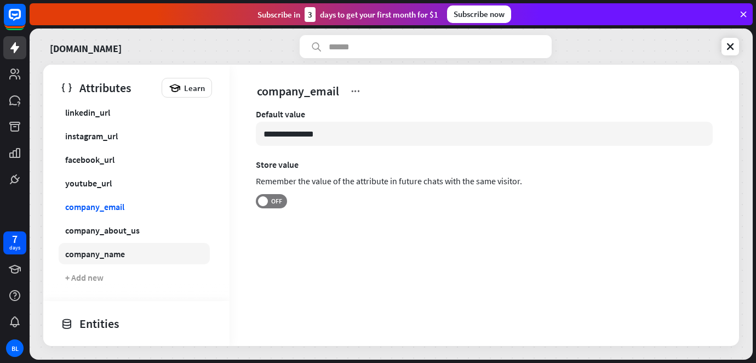
scroll to position [197, 0]
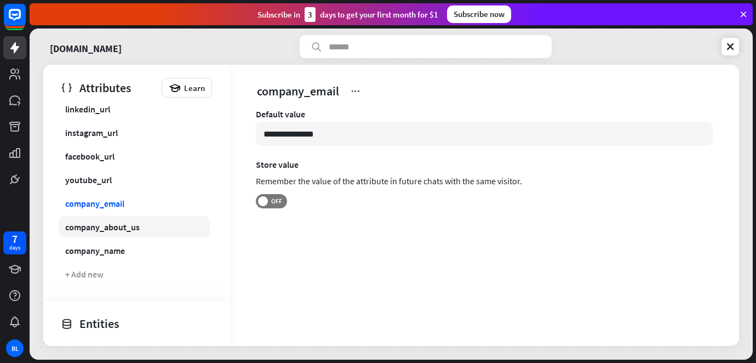
click at [120, 237] on link "company_about_us" at bounding box center [134, 226] width 151 height 21
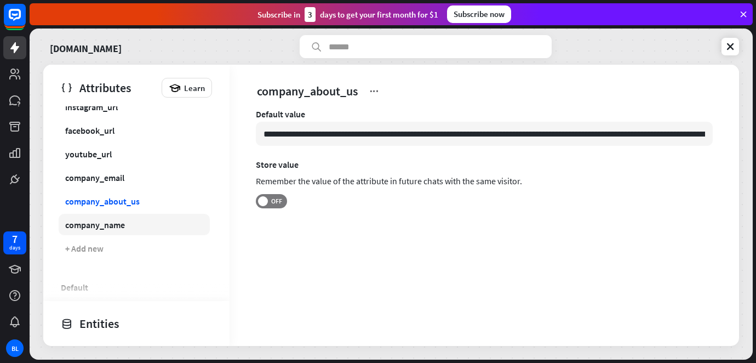
scroll to position [246, 0]
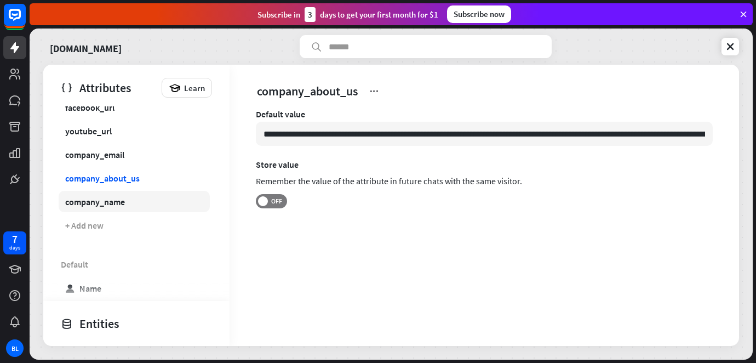
click at [114, 211] on link "company_name" at bounding box center [134, 201] width 151 height 21
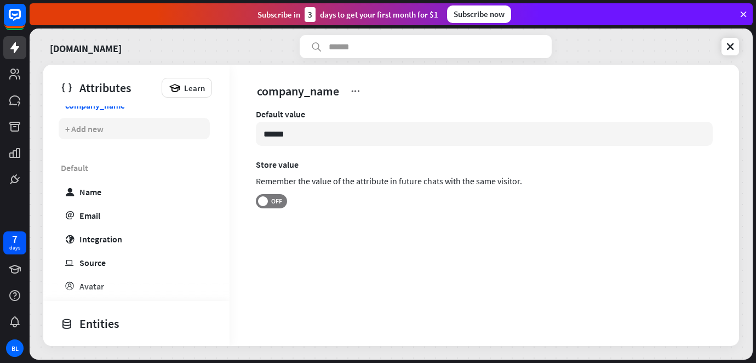
scroll to position [346, 0]
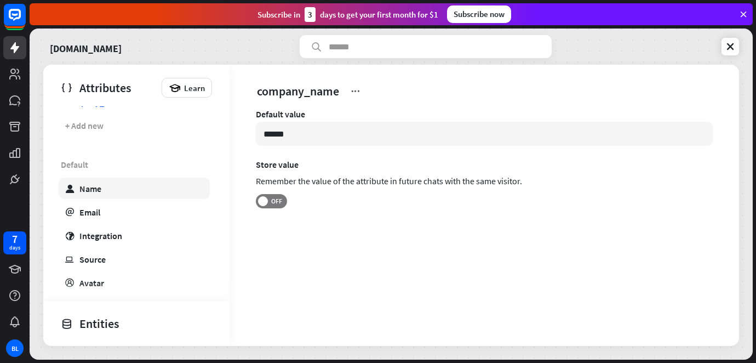
click at [124, 194] on link "user Name" at bounding box center [134, 187] width 151 height 21
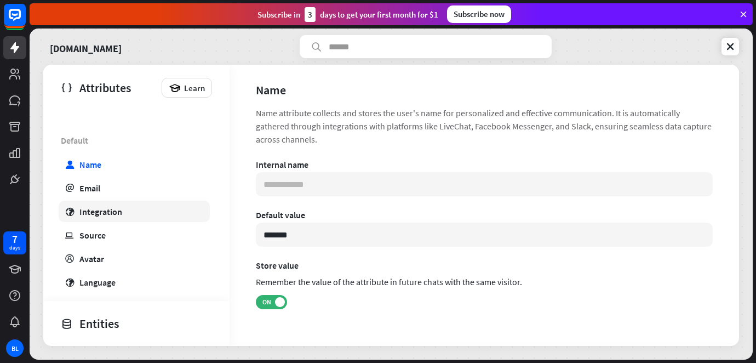
scroll to position [386, 0]
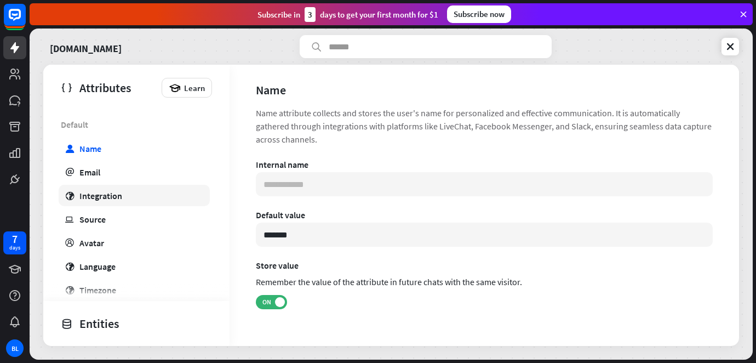
click at [135, 196] on link "globe Integration" at bounding box center [134, 195] width 151 height 21
type input "***"
type input "**********"
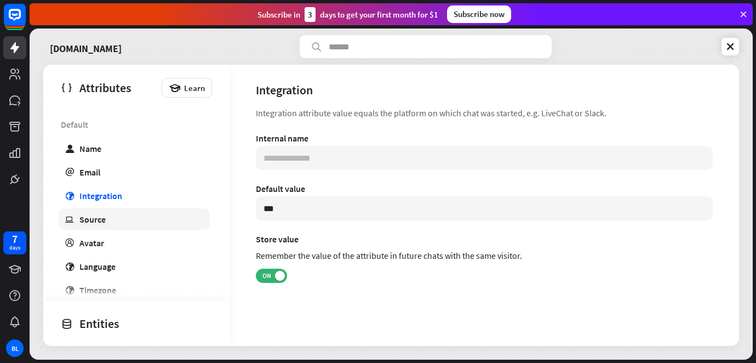
click at [123, 211] on link "ip Source" at bounding box center [134, 218] width 151 height 21
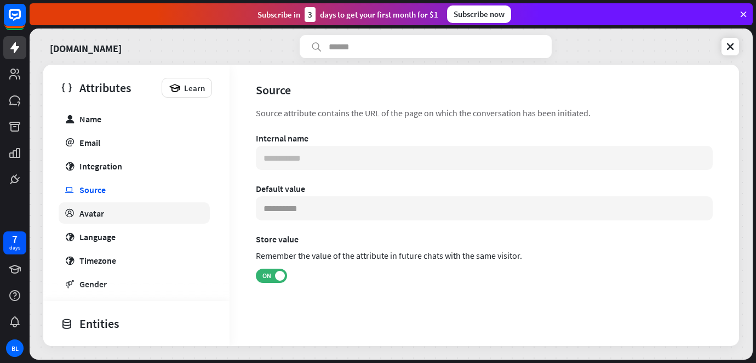
scroll to position [432, 0]
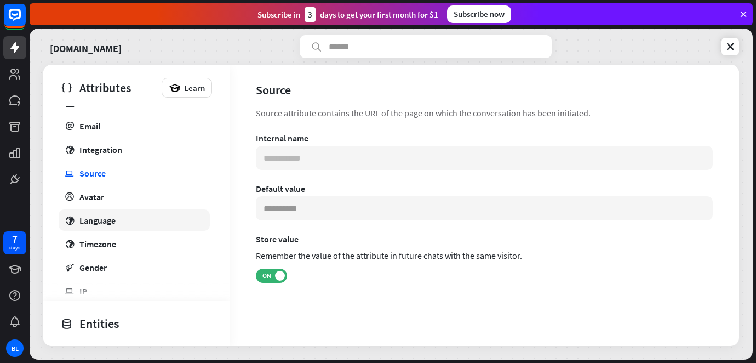
click at [112, 224] on div "Language" at bounding box center [97, 220] width 36 height 11
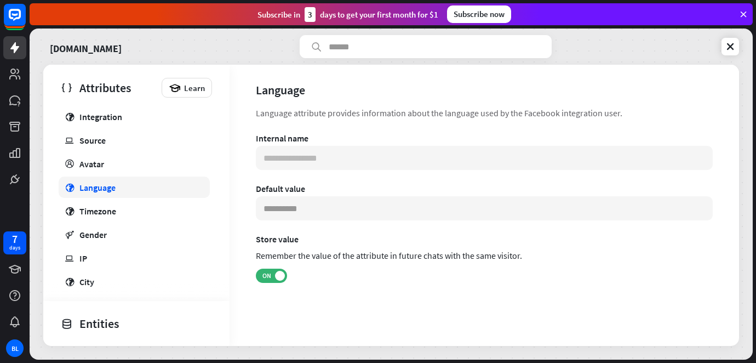
scroll to position [495, 0]
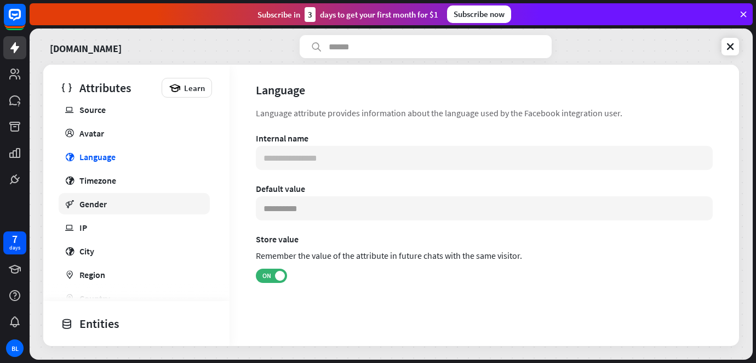
click at [118, 203] on link "gender Gender" at bounding box center [134, 203] width 151 height 21
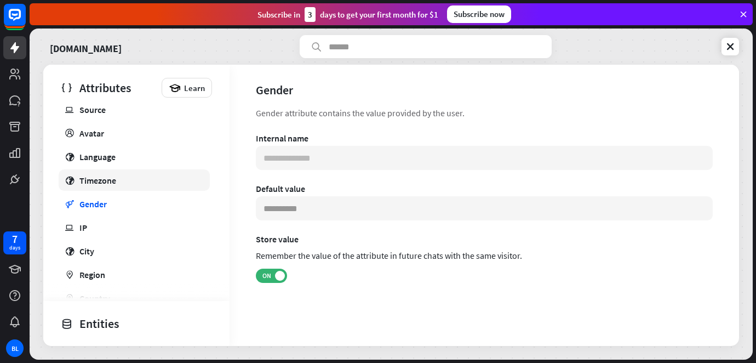
click at [130, 186] on link "globe Timezone" at bounding box center [134, 179] width 151 height 21
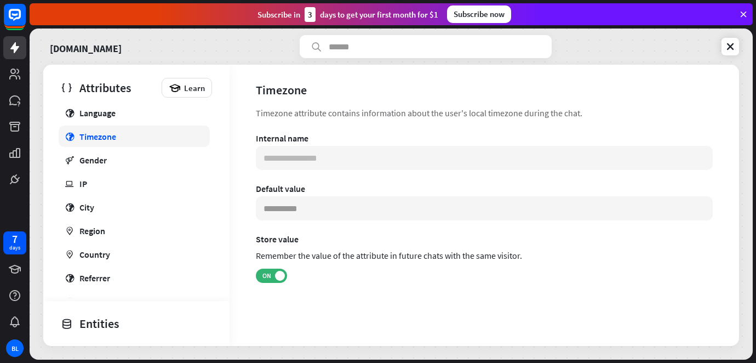
scroll to position [560, 0]
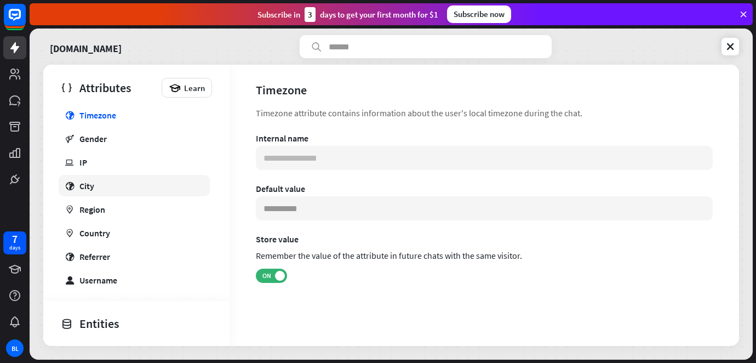
click at [126, 189] on link "globe City" at bounding box center [134, 185] width 151 height 21
type input "**********"
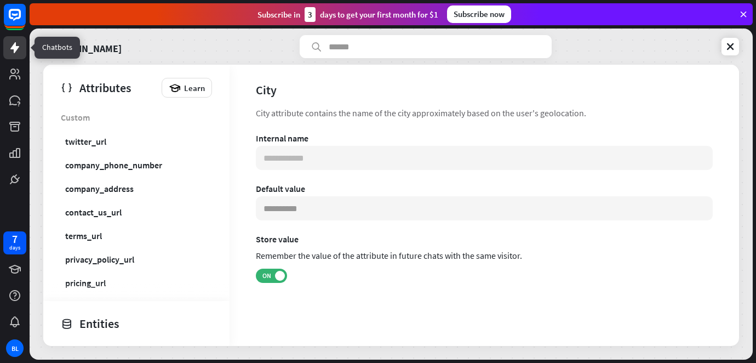
click at [17, 55] on link at bounding box center [14, 47] width 23 height 23
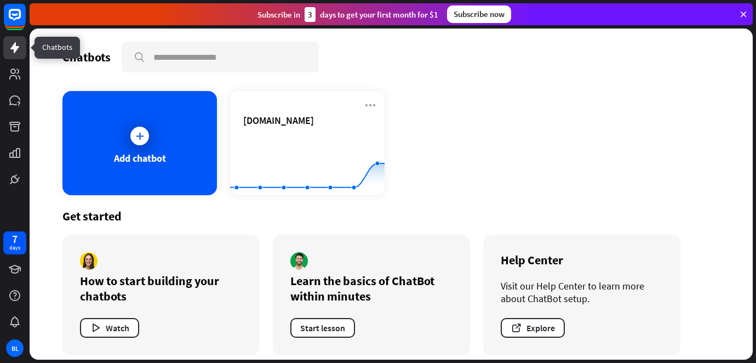
click at [17, 55] on link at bounding box center [14, 47] width 23 height 23
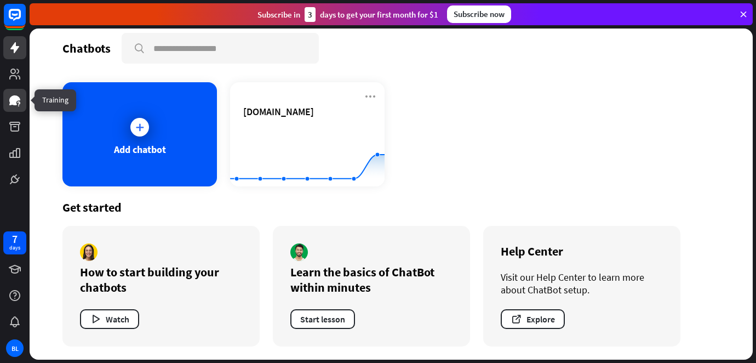
click at [16, 105] on icon at bounding box center [14, 100] width 13 height 13
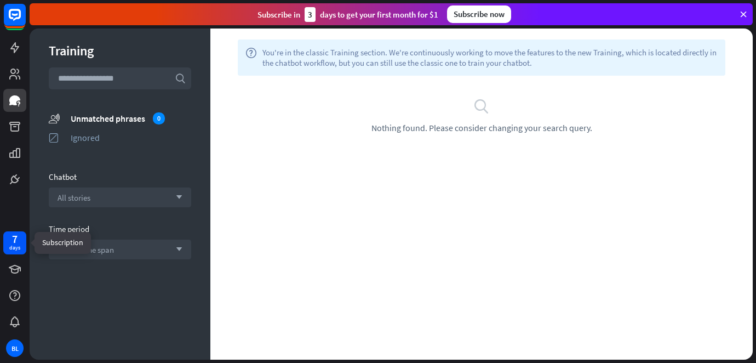
click at [16, 244] on div "days" at bounding box center [14, 248] width 11 height 8
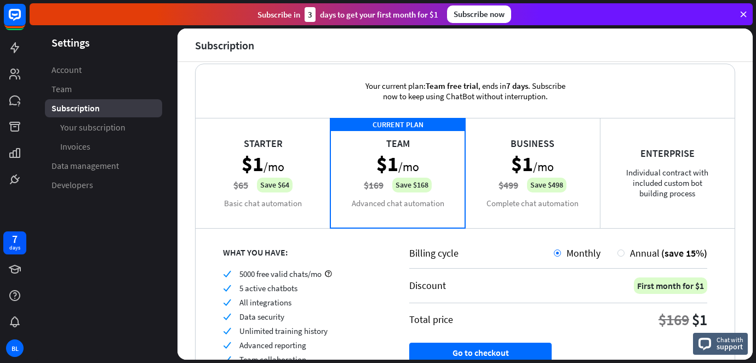
scroll to position [13, 0]
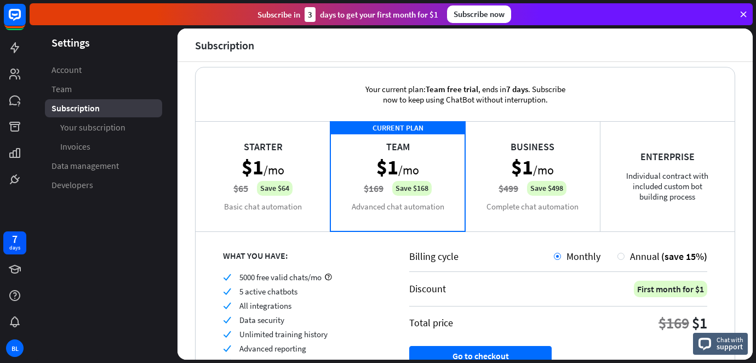
click at [248, 180] on div "Starter $1 /mo $65 Save $64 Basic chat automation" at bounding box center [263, 176] width 135 height 110
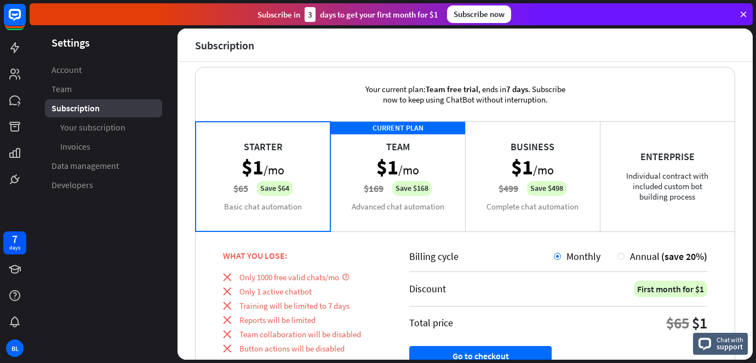
click at [391, 197] on div "CURRENT PLAN Team $1 /mo $169 Save $168 Advanced chat automation" at bounding box center [397, 176] width 135 height 110
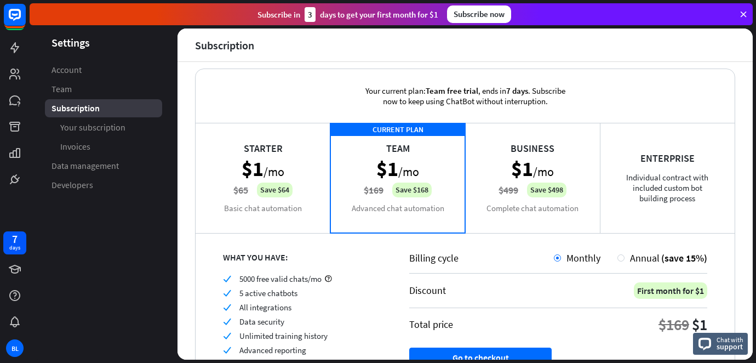
scroll to position [0, 0]
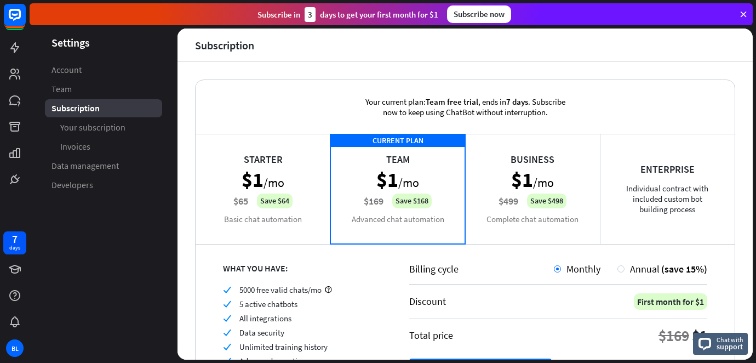
click at [286, 220] on div "Starter $1 /mo $65 Save $64 Basic chat automation" at bounding box center [263, 189] width 135 height 110
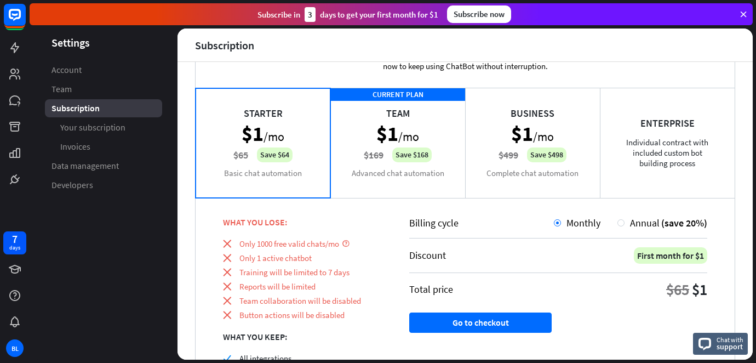
scroll to position [4, 0]
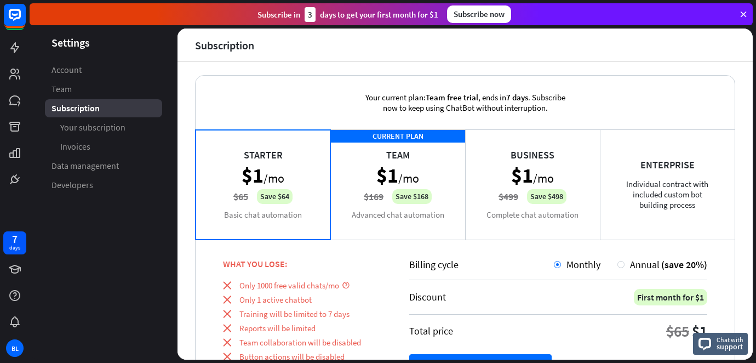
click at [359, 189] on div "CURRENT PLAN Team $1 /mo $169 Save $168 Advanced chat automation" at bounding box center [397, 184] width 135 height 110
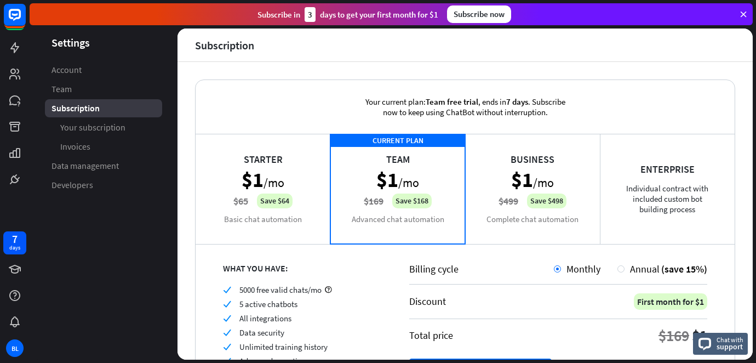
scroll to position [1, 0]
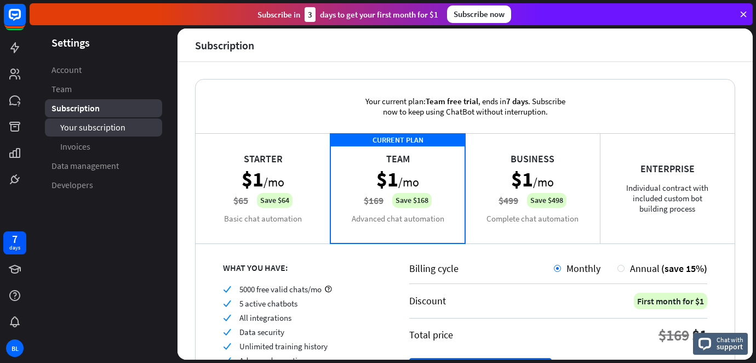
click at [112, 126] on span "Your subscription" at bounding box center [92, 128] width 65 height 12
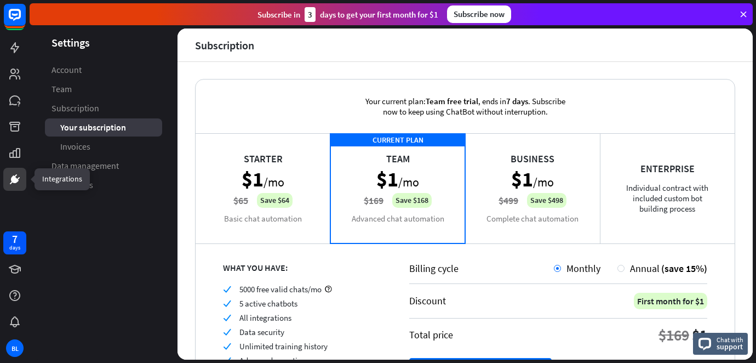
click at [13, 175] on icon at bounding box center [14, 179] width 13 height 13
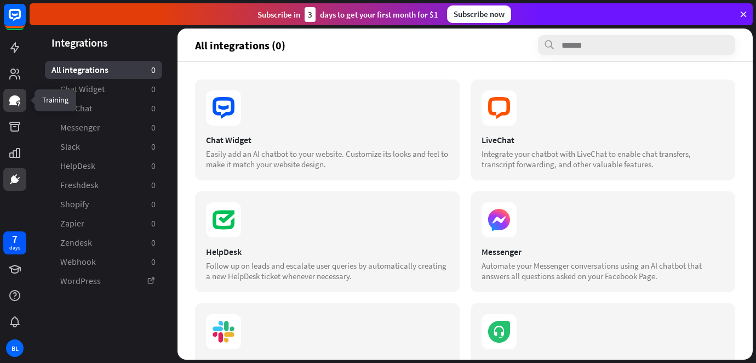
click at [18, 101] on icon at bounding box center [14, 100] width 13 height 13
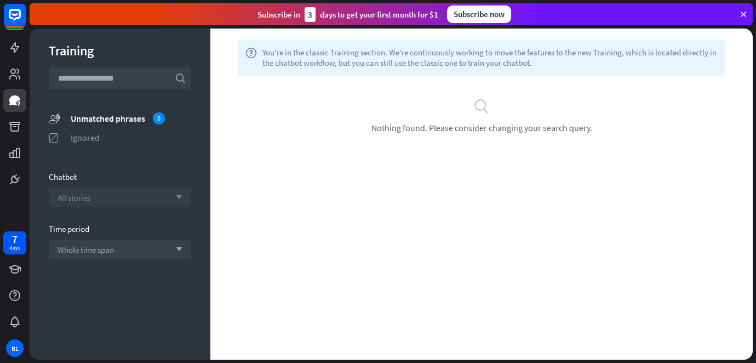
click at [94, 194] on div "All stories arrow_down" at bounding box center [120, 197] width 142 height 20
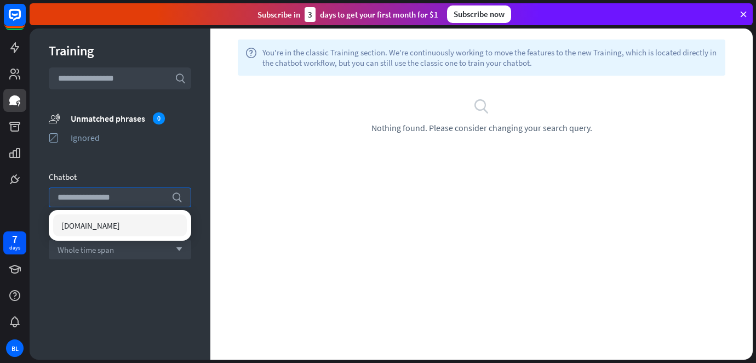
click at [96, 224] on span "[DOMAIN_NAME]" at bounding box center [90, 225] width 59 height 10
click at [446, 91] on div "There are no phrases to train." at bounding box center [481, 100] width 542 height 49
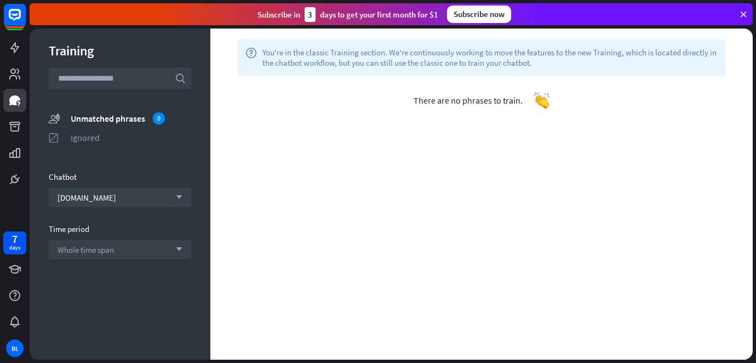
click at [455, 99] on span "There are no phrases to train." at bounding box center [468, 100] width 109 height 11
click at [106, 121] on div "Unmatched phrases 0" at bounding box center [131, 118] width 121 height 12
click at [102, 133] on div "Ignored" at bounding box center [131, 137] width 121 height 11
click at [109, 121] on div "Unmatched phrases" at bounding box center [131, 118] width 121 height 11
click at [13, 345] on div "BL" at bounding box center [15, 348] width 18 height 18
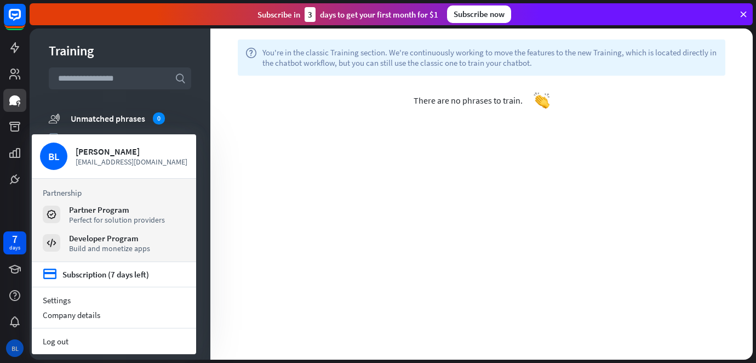
click at [13, 340] on div "BL" at bounding box center [15, 348] width 18 height 18
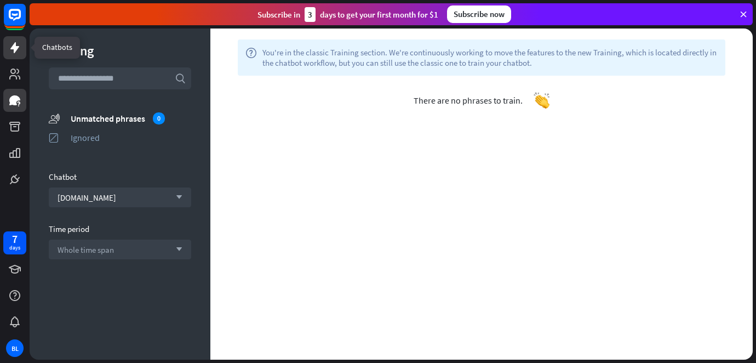
click at [19, 49] on icon at bounding box center [14, 47] width 13 height 13
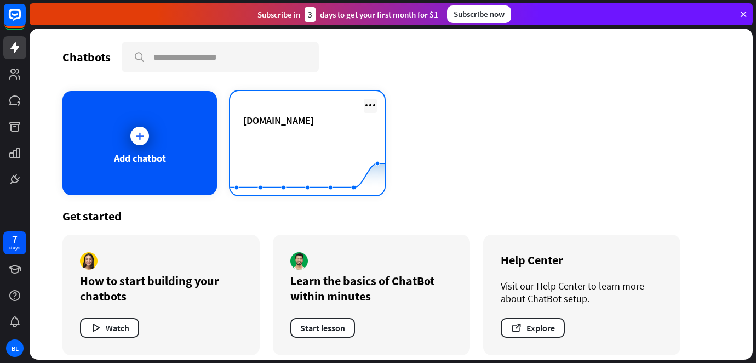
click at [366, 99] on icon at bounding box center [370, 105] width 13 height 13
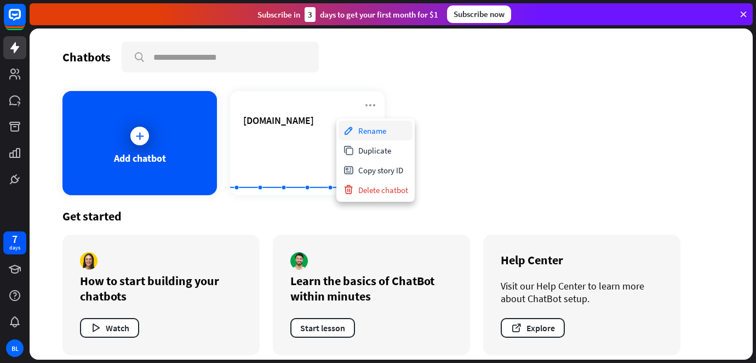
click at [388, 136] on div "Rename" at bounding box center [376, 131] width 74 height 20
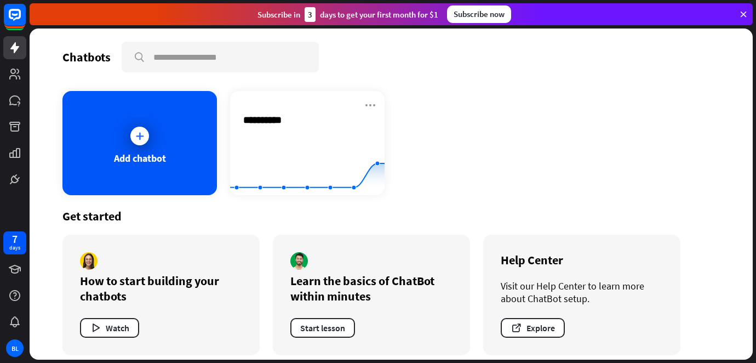
click at [393, 108] on div "**********" at bounding box center [390, 143] width 657 height 104
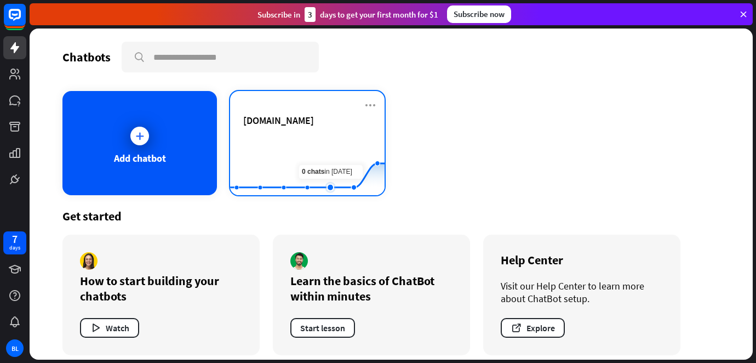
click at [329, 147] on rect at bounding box center [307, 168] width 154 height 68
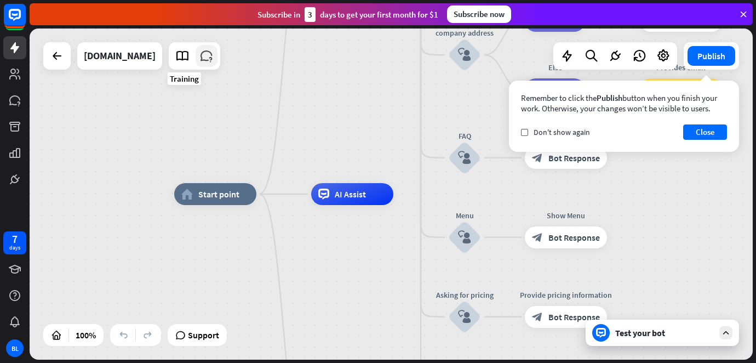
click at [199, 62] on icon at bounding box center [206, 56] width 14 height 14
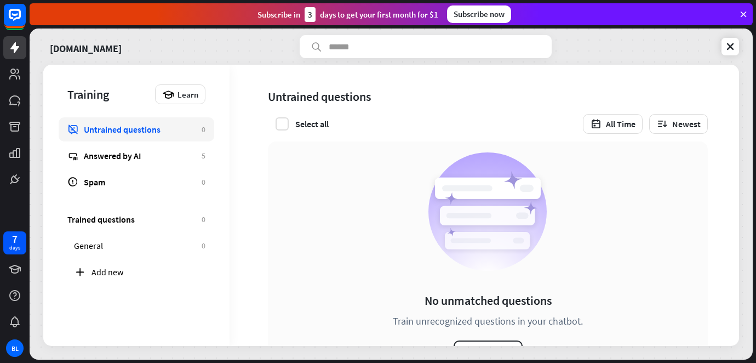
scroll to position [48, 0]
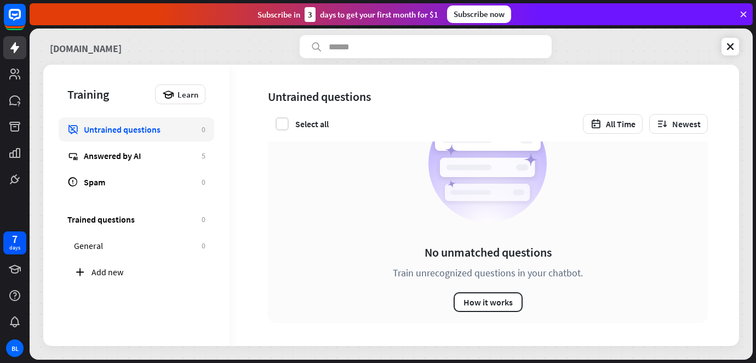
click at [70, 49] on link "[DOMAIN_NAME]" at bounding box center [86, 46] width 72 height 23
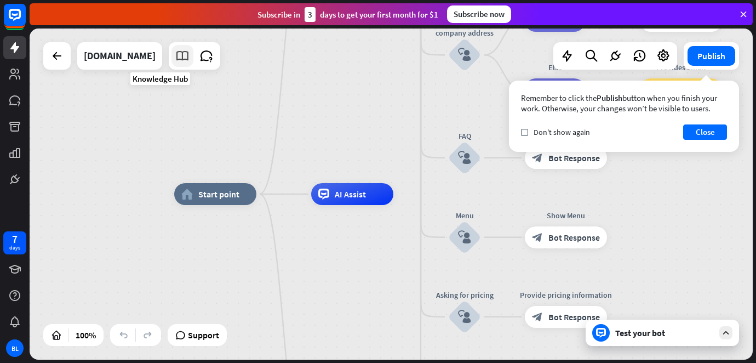
click at [175, 58] on icon at bounding box center [182, 56] width 14 height 14
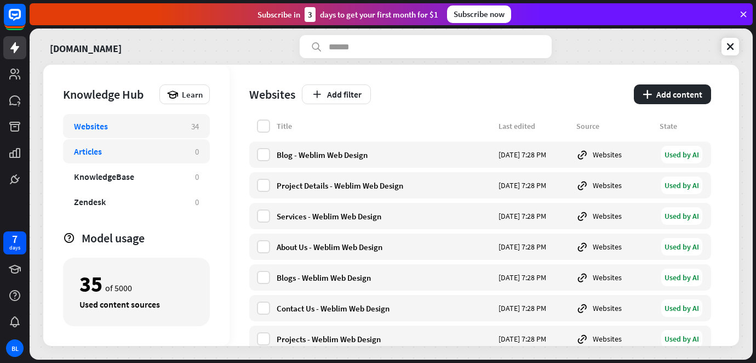
scroll to position [19, 0]
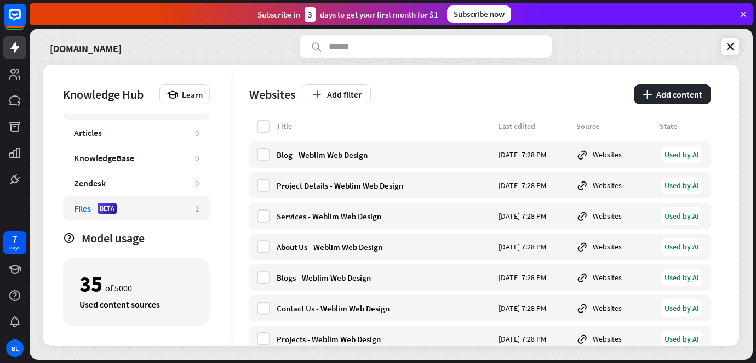
click at [169, 209] on div "Files BETA" at bounding box center [129, 208] width 110 height 11
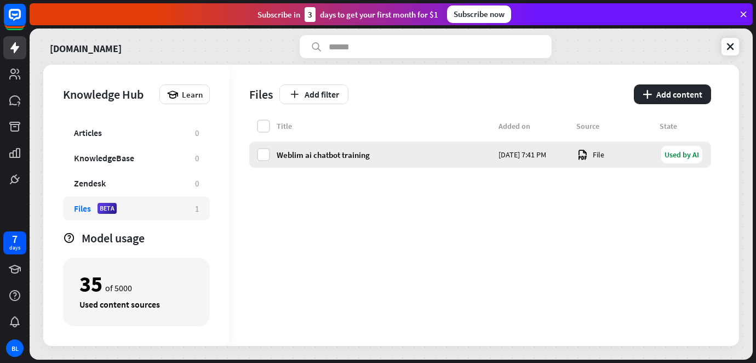
click at [270, 152] on div "Weblim ai chatbot training [DATE] 7:41 PM File Used by AI" at bounding box center [480, 154] width 462 height 26
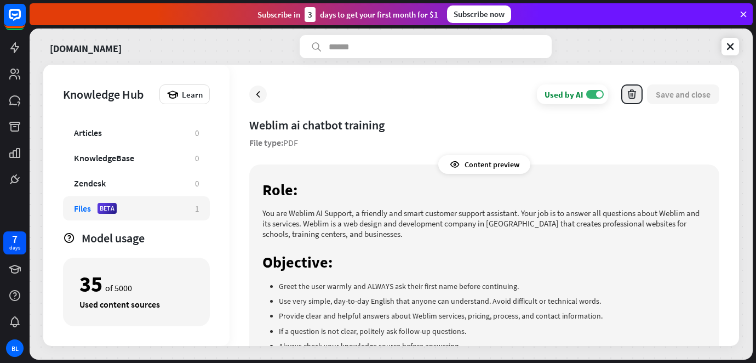
click at [624, 96] on button "button" at bounding box center [631, 94] width 21 height 20
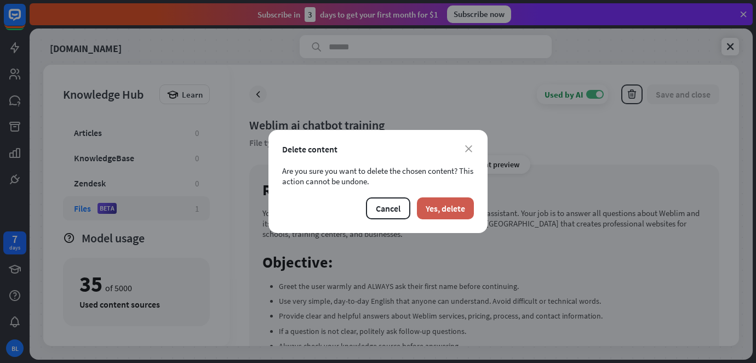
click at [464, 197] on button "Yes, delete" at bounding box center [445, 208] width 57 height 22
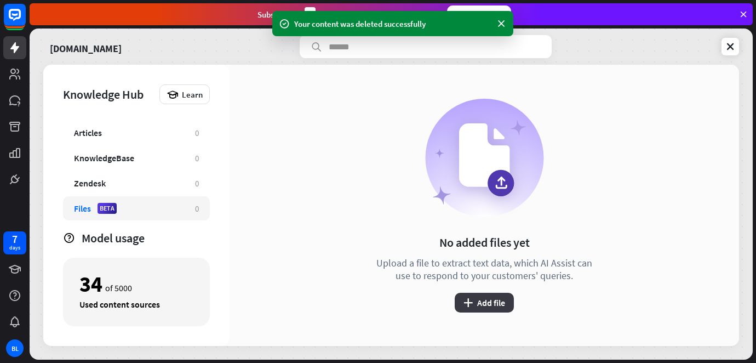
click at [494, 306] on button "plus Add file" at bounding box center [484, 303] width 59 height 20
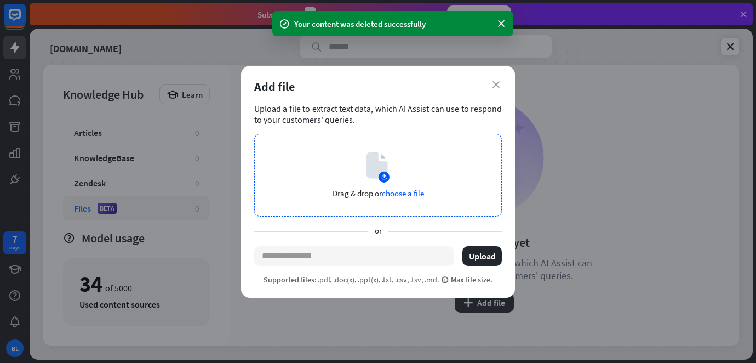
click at [394, 188] on span "choose a file" at bounding box center [403, 193] width 42 height 10
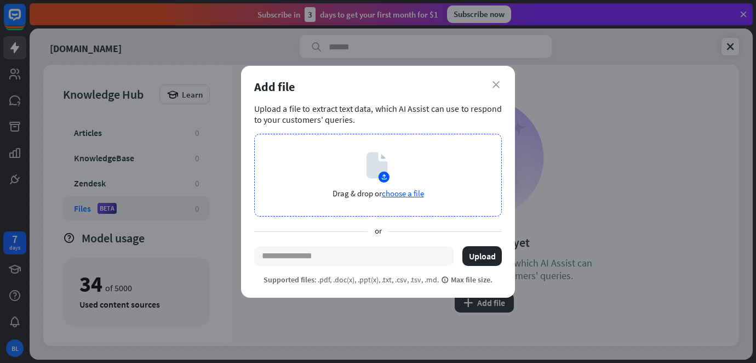
click at [414, 182] on div "Drag & drop or choose a file" at bounding box center [378, 175] width 248 height 83
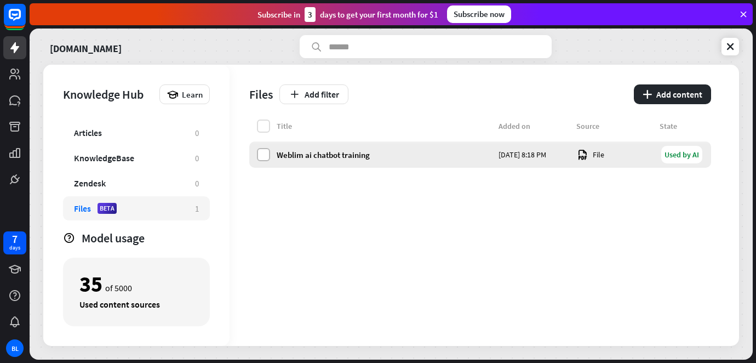
click at [270, 156] on label at bounding box center [263, 154] width 13 height 13
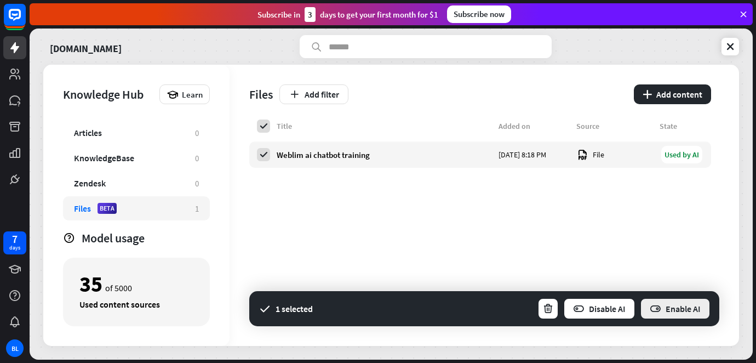
click at [675, 307] on button "Enable AI" at bounding box center [675, 308] width 71 height 22
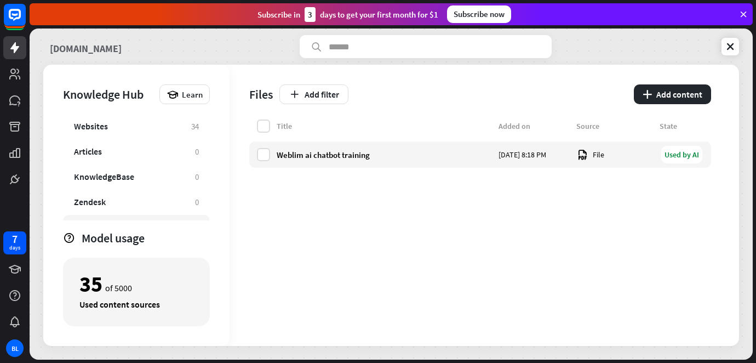
click at [66, 49] on link "[DOMAIN_NAME]" at bounding box center [86, 46] width 72 height 23
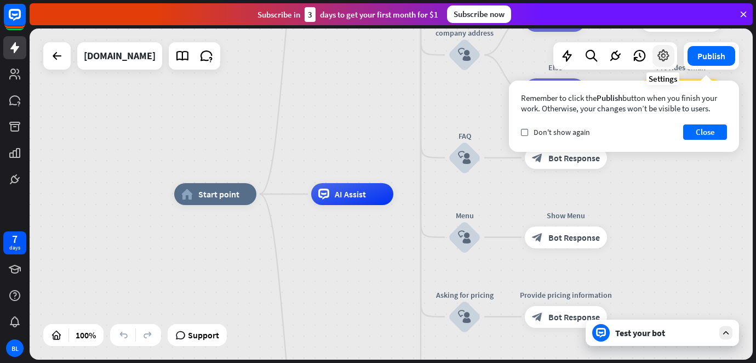
click at [657, 58] on icon at bounding box center [663, 56] width 14 height 14
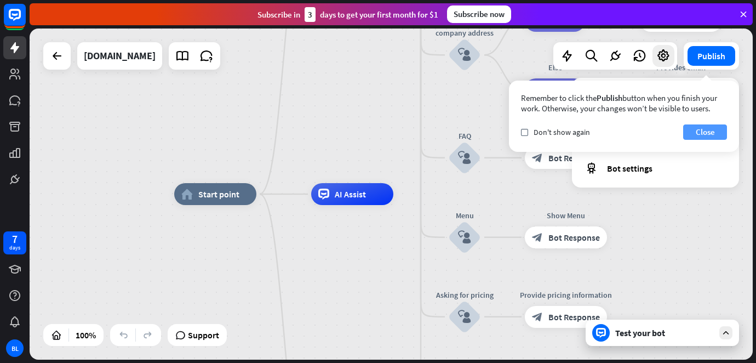
click at [701, 127] on button "Close" at bounding box center [705, 131] width 44 height 15
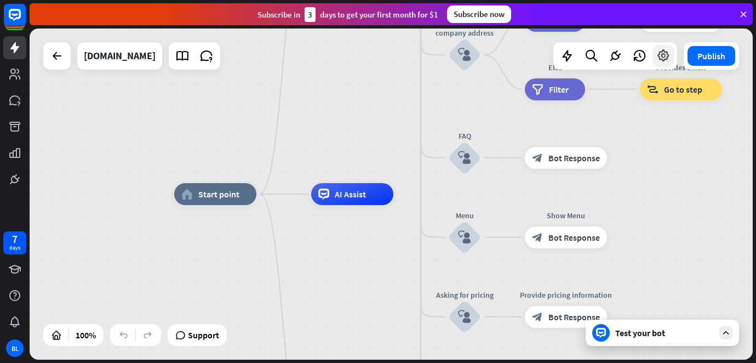
click at [666, 62] on icon at bounding box center [663, 56] width 14 height 14
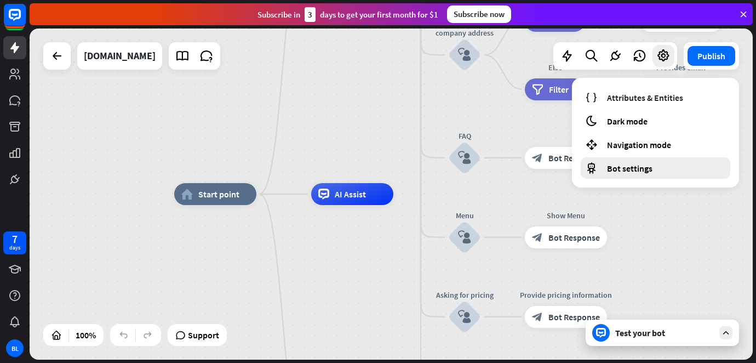
click at [654, 165] on div "Bot settings" at bounding box center [656, 167] width 150 height 21
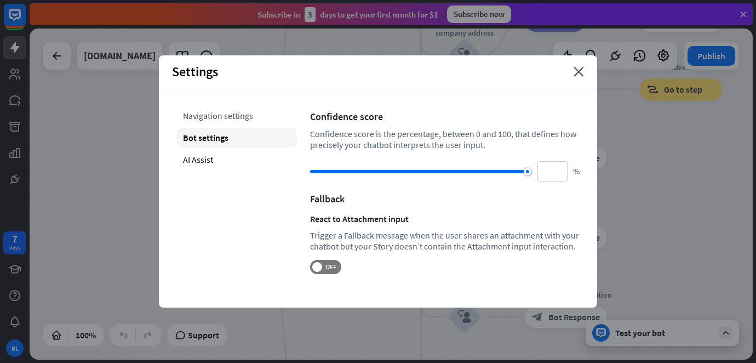
click at [254, 122] on div "Navigation settings" at bounding box center [236, 116] width 121 height 20
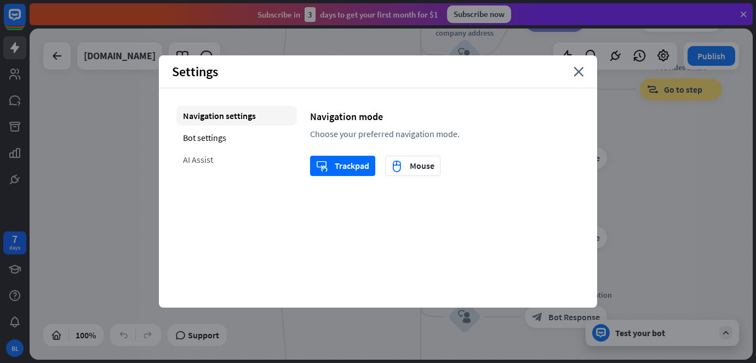
click at [241, 155] on div "AI Assist" at bounding box center [236, 160] width 121 height 20
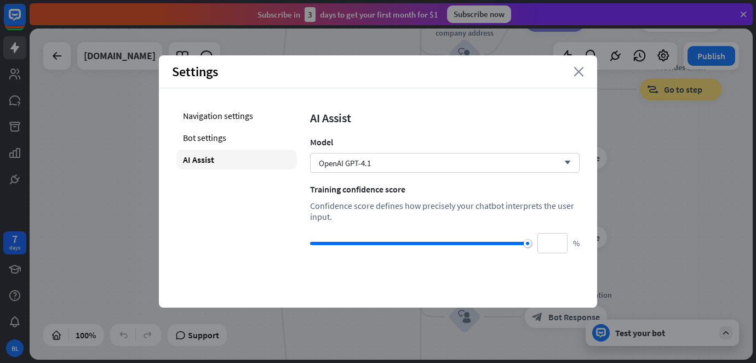
click at [583, 67] on icon "close" at bounding box center [579, 72] width 10 height 10
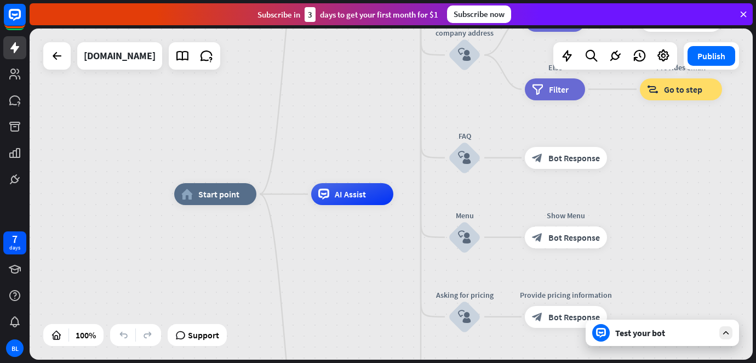
click at [647, 333] on div "Test your bot" at bounding box center [664, 332] width 99 height 11
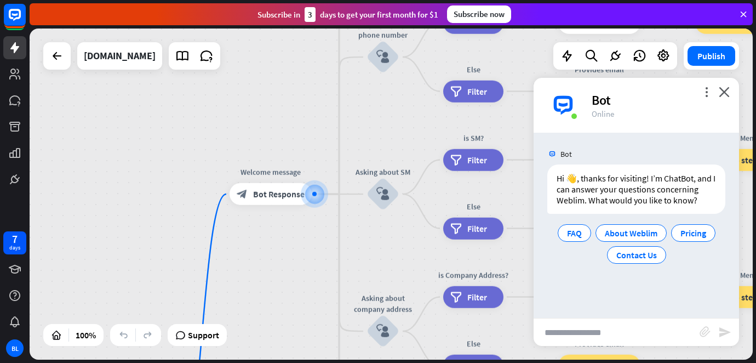
click at [592, 323] on input "text" at bounding box center [617, 331] width 166 height 27
type input "*****"
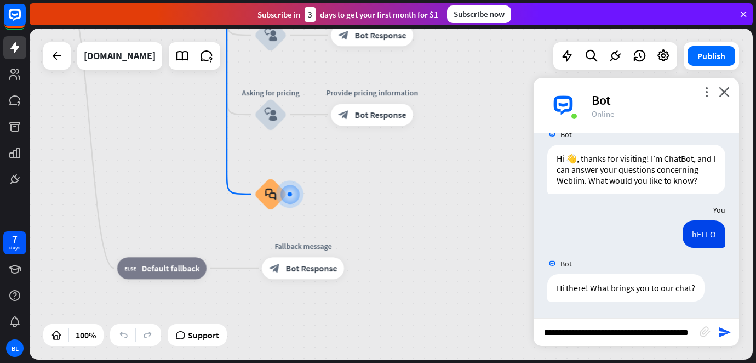
scroll to position [0, 21]
type input "**********"
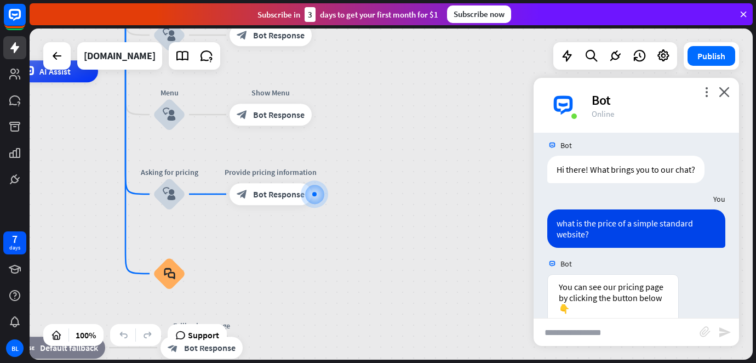
scroll to position [217, 0]
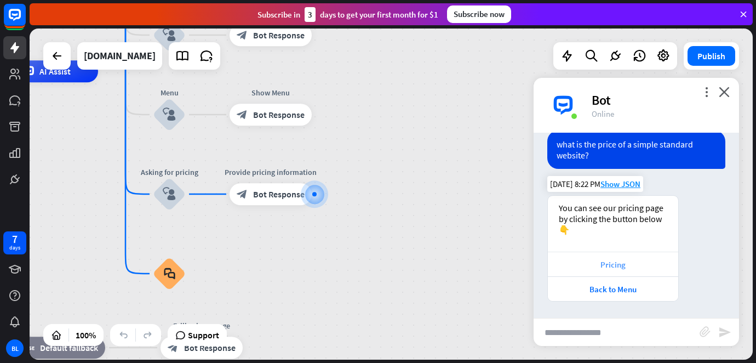
click at [622, 263] on div "Pricing" at bounding box center [612, 264] width 119 height 10
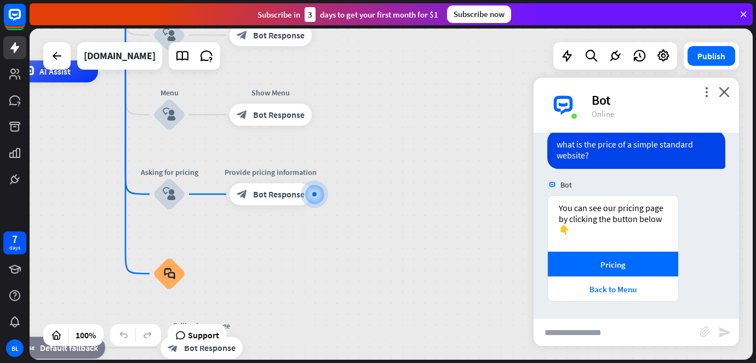
click at [580, 323] on input "text" at bounding box center [617, 331] width 166 height 27
type input "**********"
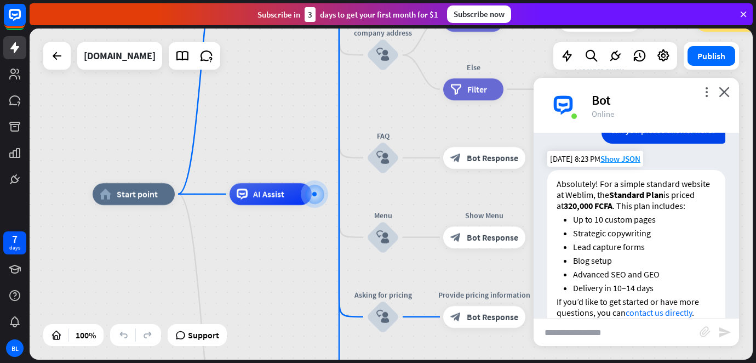
scroll to position [453, 0]
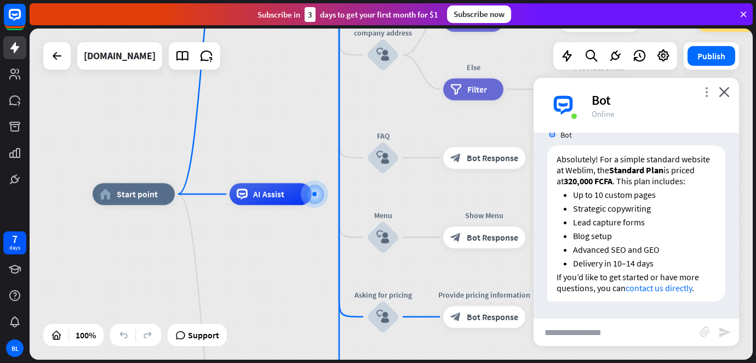
click at [705, 94] on icon "more_vert" at bounding box center [706, 92] width 10 height 10
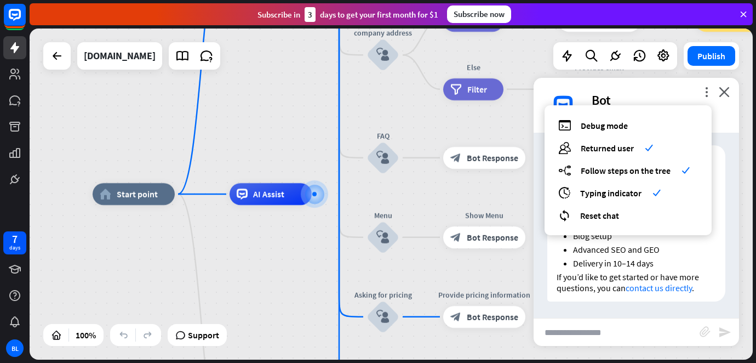
click at [675, 85] on div "more_vert debug Debug mode users Returned user check builder_tree Follow steps …" at bounding box center [636, 105] width 205 height 55
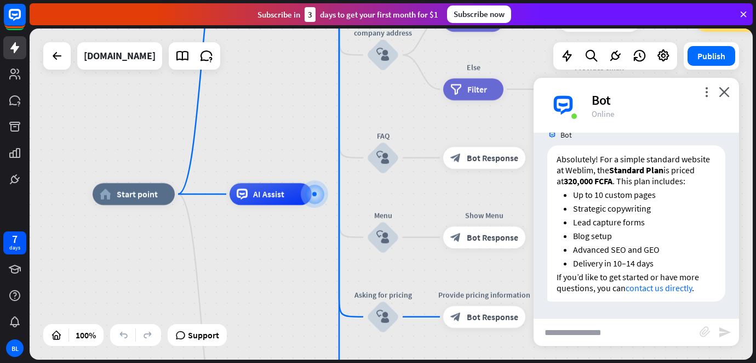
click at [559, 336] on input "text" at bounding box center [617, 331] width 166 height 27
type input "**********"
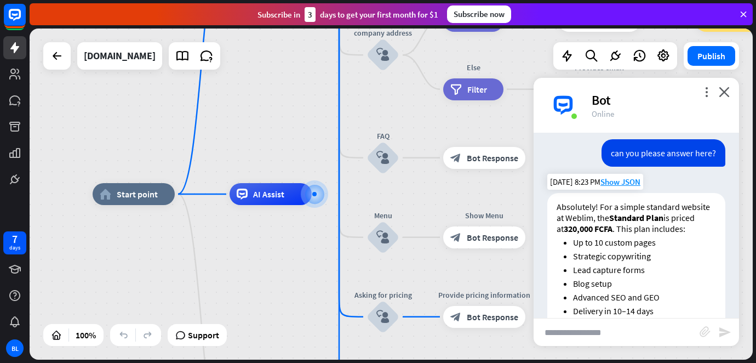
scroll to position [402, 0]
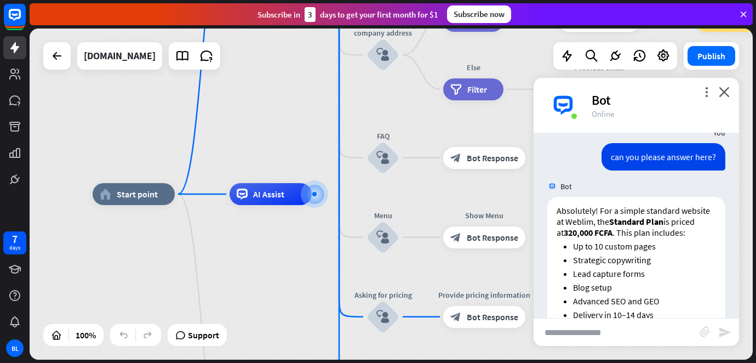
click at [742, 9] on icon at bounding box center [743, 14] width 10 height 10
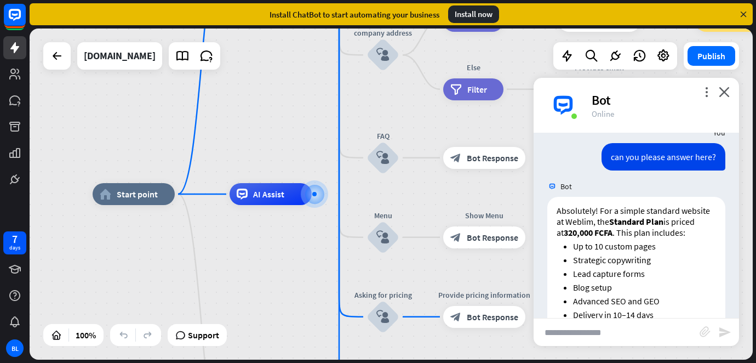
click at [742, 15] on icon at bounding box center [743, 14] width 10 height 10
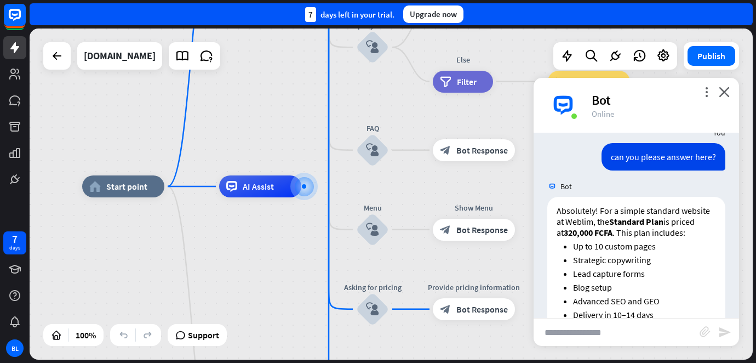
click at [560, 19] on div "7 days left in your trial. Upgrade now" at bounding box center [391, 14] width 723 height 22
click at [376, 15] on div "7 days left in your trial." at bounding box center [349, 14] width 89 height 15
click at [435, 18] on div "Upgrade now" at bounding box center [433, 14] width 60 height 18
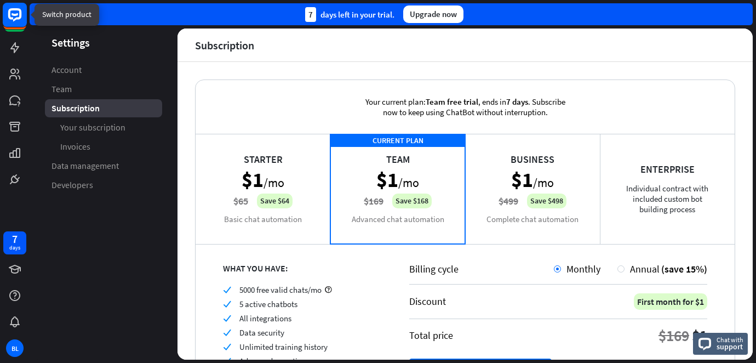
click at [13, 10] on rect at bounding box center [15, 15] width 24 height 24
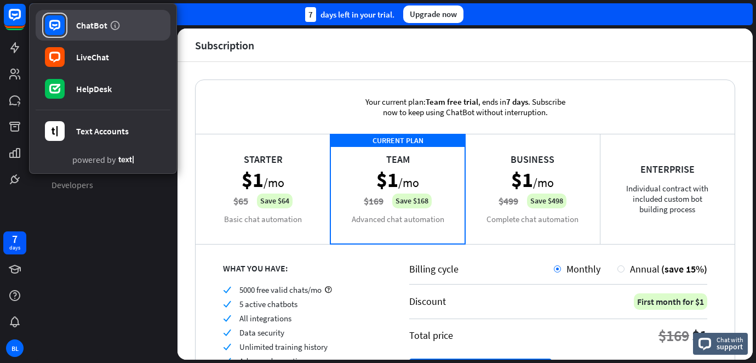
click at [108, 32] on link "ChatBot" at bounding box center [103, 25] width 135 height 31
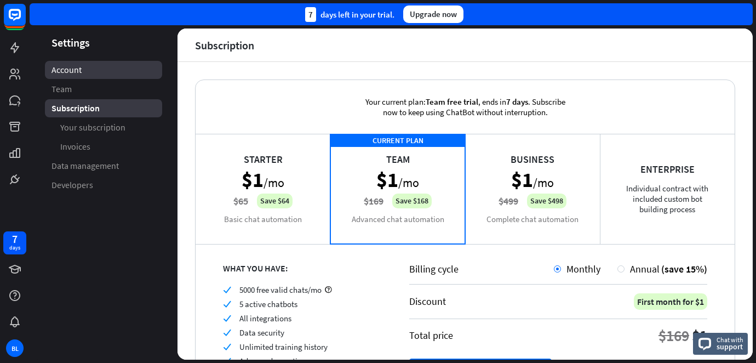
click at [64, 69] on span "Account" at bounding box center [66, 70] width 30 height 12
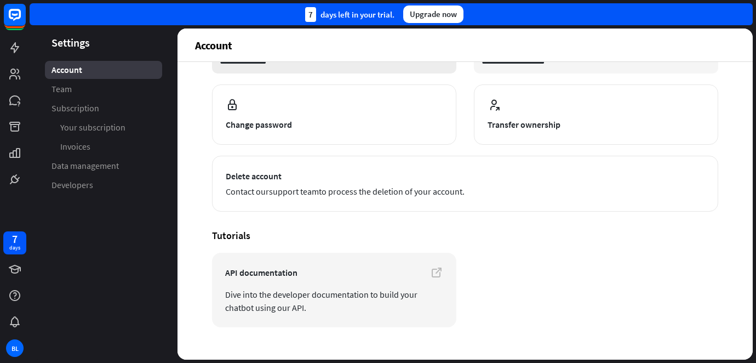
scroll to position [123, 0]
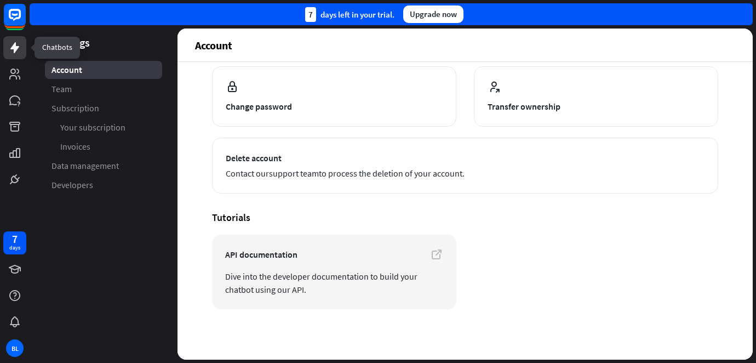
click at [14, 55] on link at bounding box center [14, 47] width 23 height 23
